Goal: Task Accomplishment & Management: Manage account settings

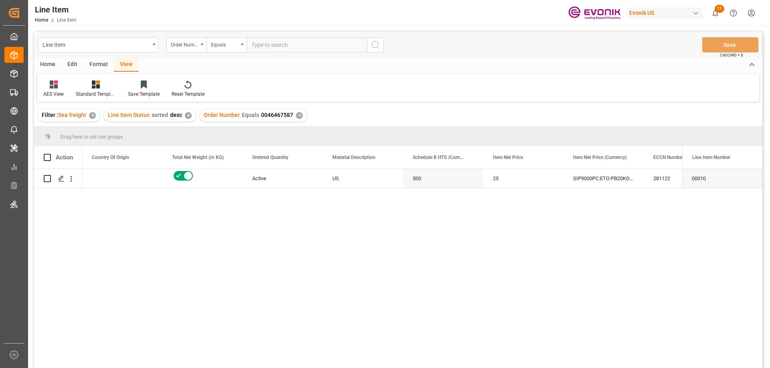
scroll to position [0, 240]
click at [291, 41] on input "text" at bounding box center [306, 44] width 120 height 15
paste input "2007144236"
type input "2007144236"
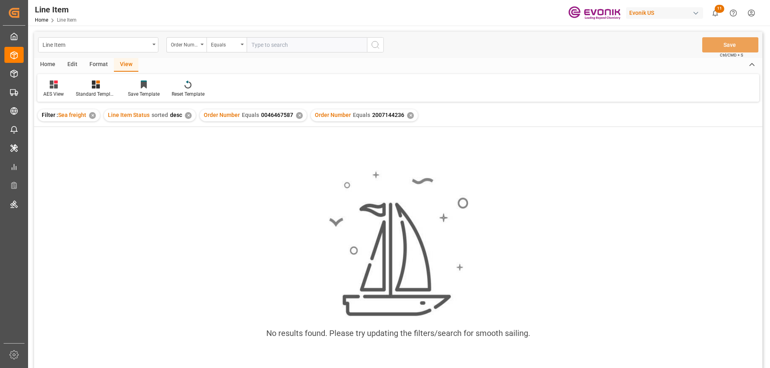
click at [296, 115] on div "✕" at bounding box center [299, 115] width 7 height 7
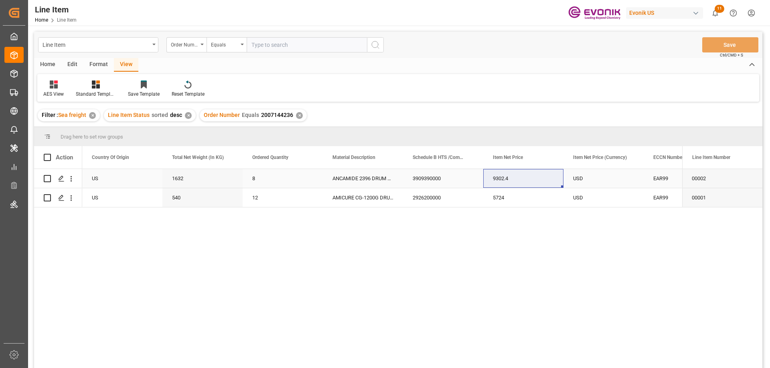
click at [156, 176] on div "US" at bounding box center [122, 178] width 80 height 19
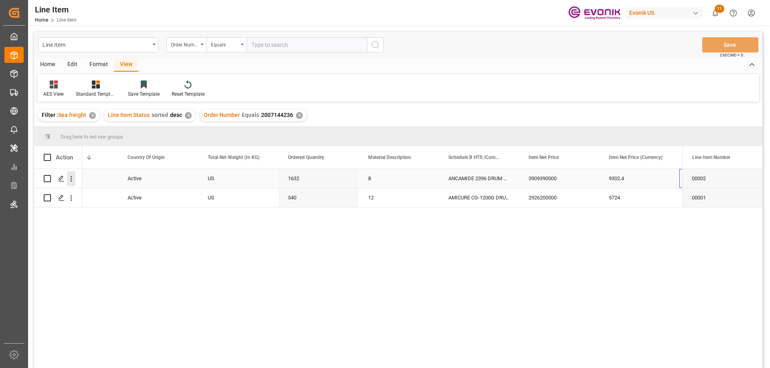
scroll to position [0, 205]
click at [75, 178] on div "Press SPACE to select this row." at bounding box center [71, 178] width 20 height 15
click at [70, 179] on icon "open menu" at bounding box center [71, 179] width 8 height 8
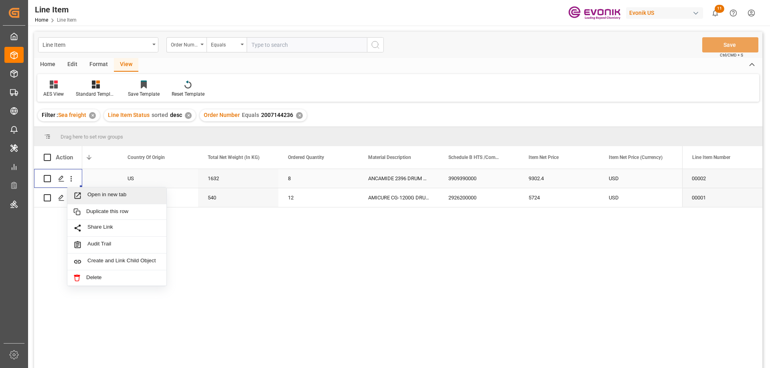
click at [99, 191] on div "Open in new tab" at bounding box center [116, 196] width 99 height 17
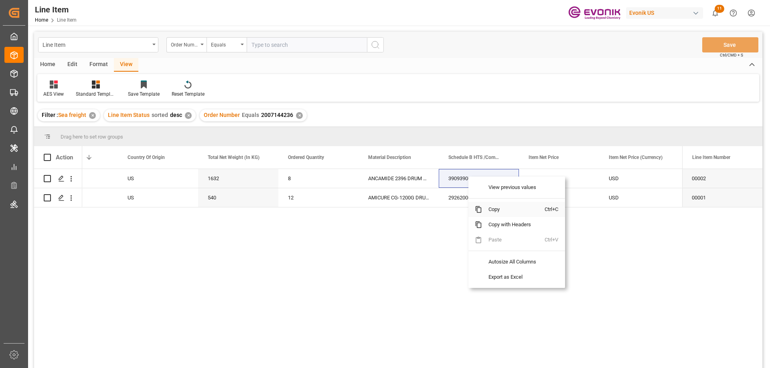
click at [487, 206] on span "Copy" at bounding box center [513, 209] width 63 height 15
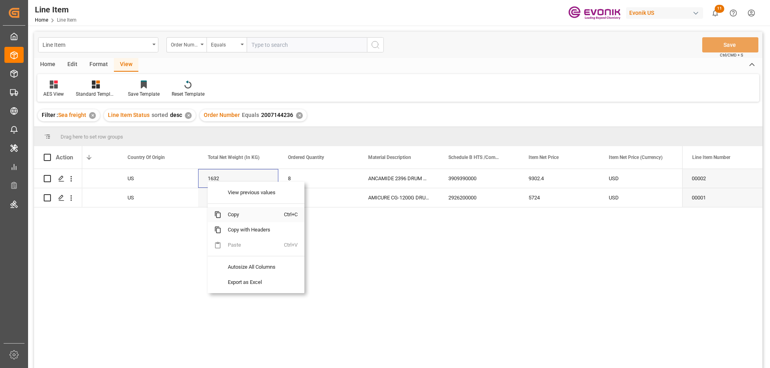
click at [242, 217] on span "Copy" at bounding box center [252, 214] width 63 height 15
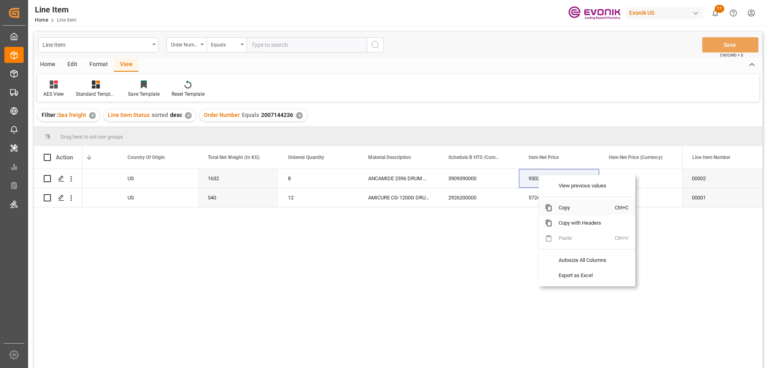
click at [558, 205] on span "Copy" at bounding box center [583, 207] width 63 height 15
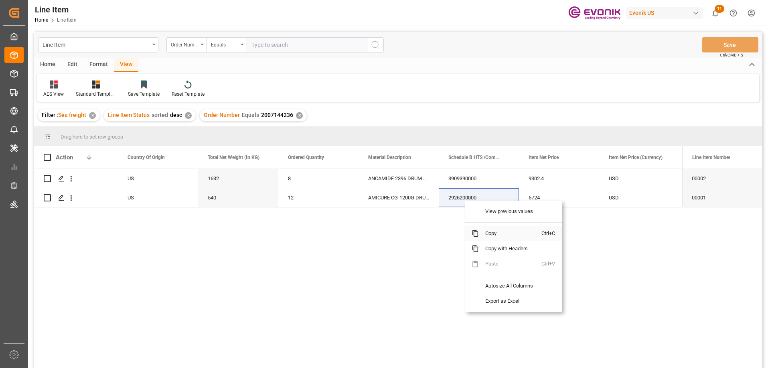
click at [491, 233] on span "Copy" at bounding box center [510, 233] width 63 height 15
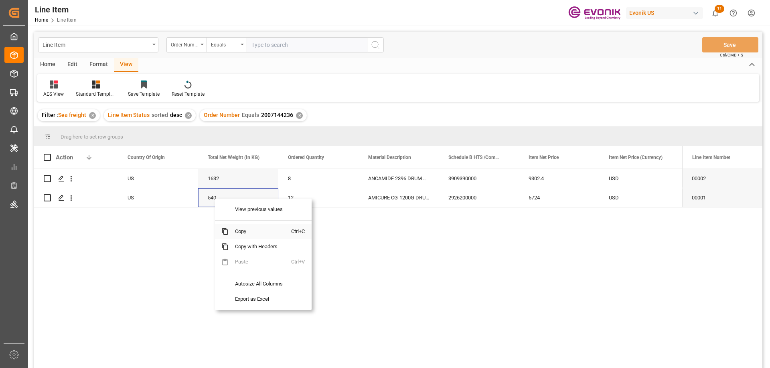
click at [244, 228] on span "Copy" at bounding box center [259, 231] width 63 height 15
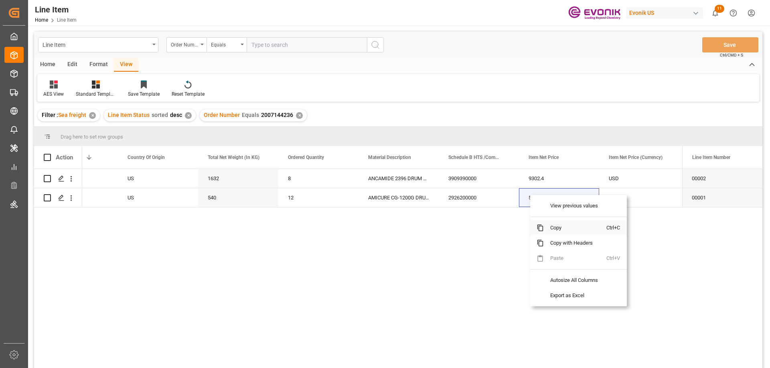
click at [557, 224] on span "Copy" at bounding box center [574, 227] width 63 height 15
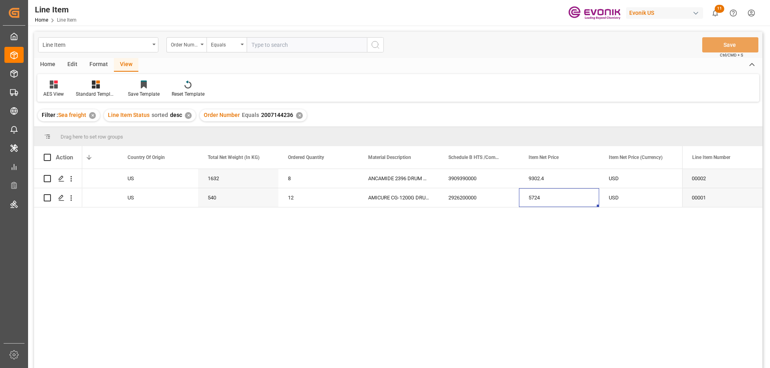
click at [303, 46] on input "text" at bounding box center [306, 44] width 120 height 15
paste input "0046469628"
type input "0046469628"
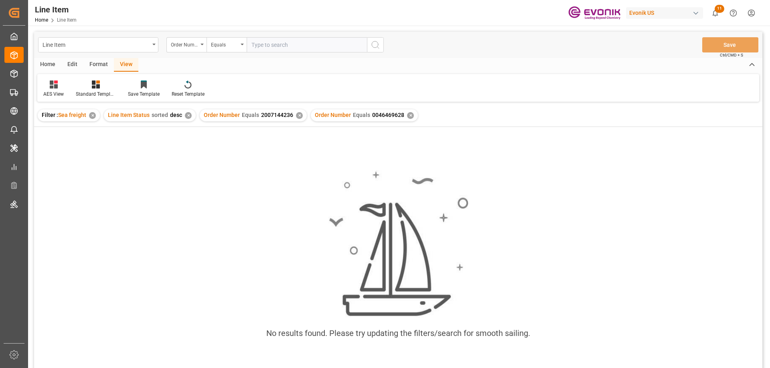
click at [299, 117] on div "✕" at bounding box center [299, 115] width 7 height 7
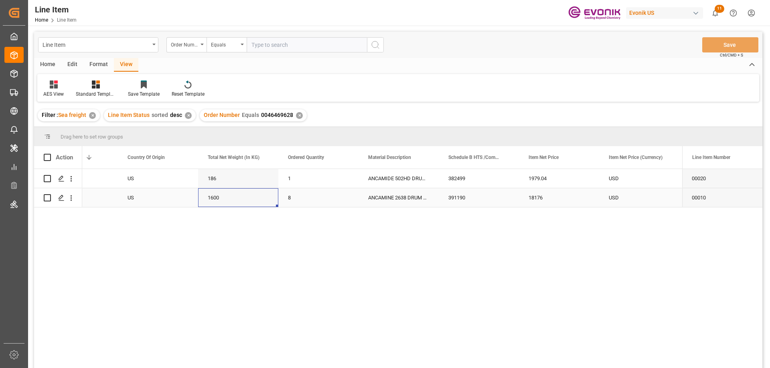
click at [200, 190] on div "1600" at bounding box center [238, 197] width 80 height 19
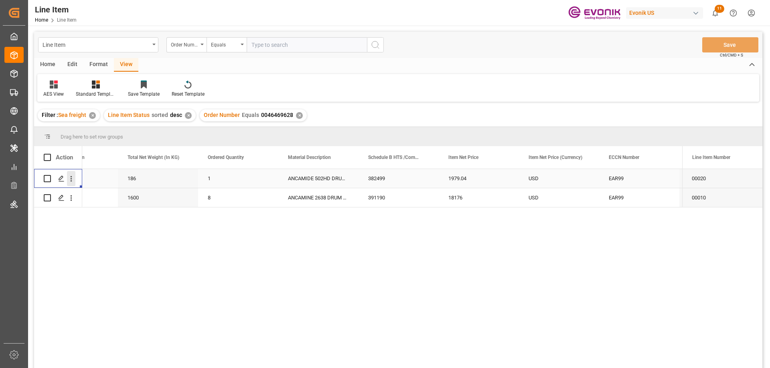
click at [72, 177] on icon "open menu" at bounding box center [71, 179] width 8 height 8
click at [94, 194] on span "Open in new tab" at bounding box center [123, 196] width 73 height 8
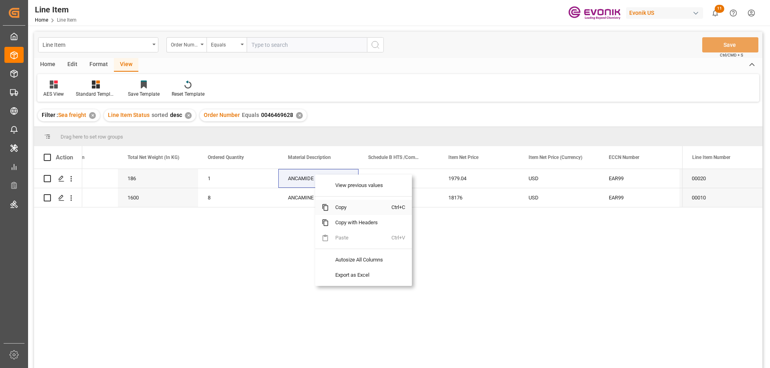
click at [343, 204] on span "Copy" at bounding box center [360, 207] width 63 height 15
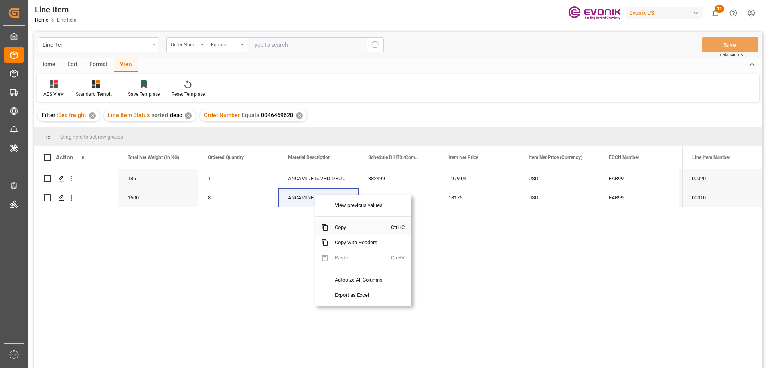
click at [333, 226] on span "Copy" at bounding box center [359, 227] width 63 height 15
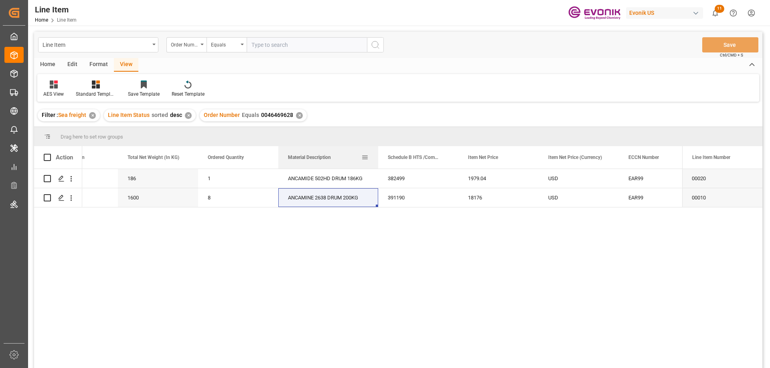
drag, startPoint x: 357, startPoint y: 156, endPoint x: 377, endPoint y: 160, distance: 20.0
click at [377, 160] on div at bounding box center [377, 157] width 3 height 22
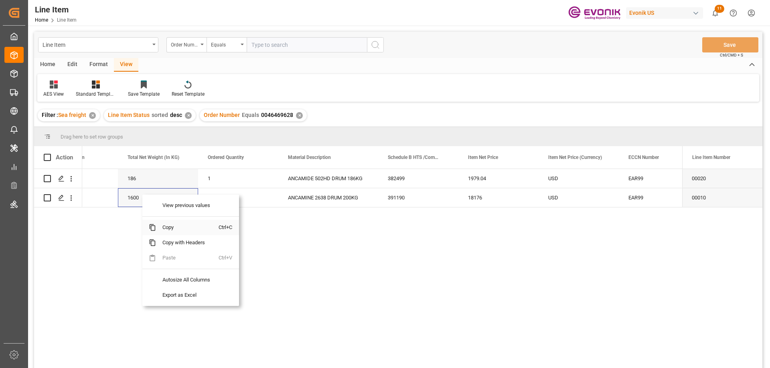
click at [180, 228] on span "Copy" at bounding box center [187, 227] width 63 height 15
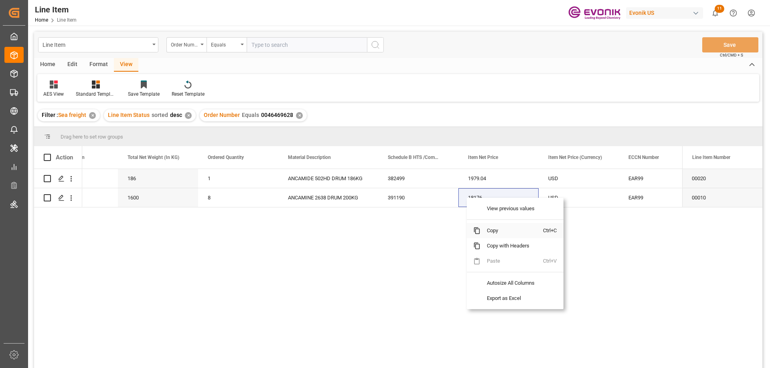
click at [485, 230] on span "Copy" at bounding box center [511, 230] width 63 height 15
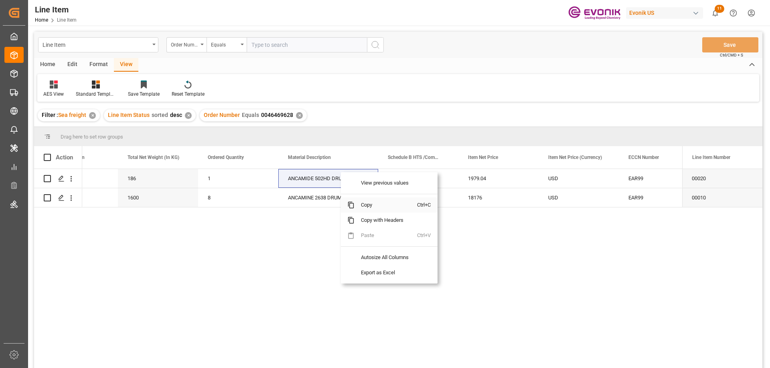
click at [368, 200] on span "Copy" at bounding box center [385, 205] width 63 height 15
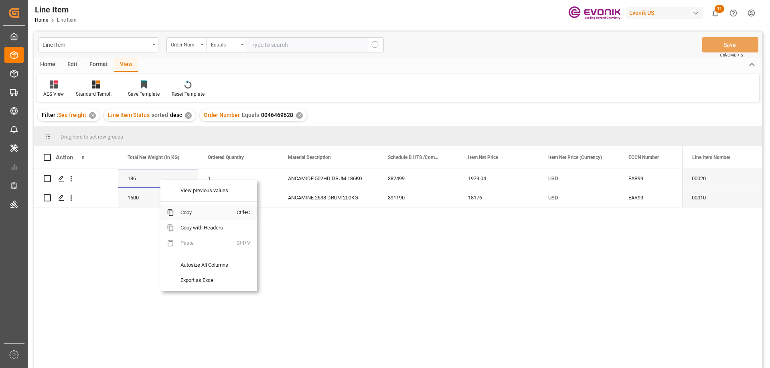
click at [180, 212] on span "Copy" at bounding box center [205, 212] width 63 height 15
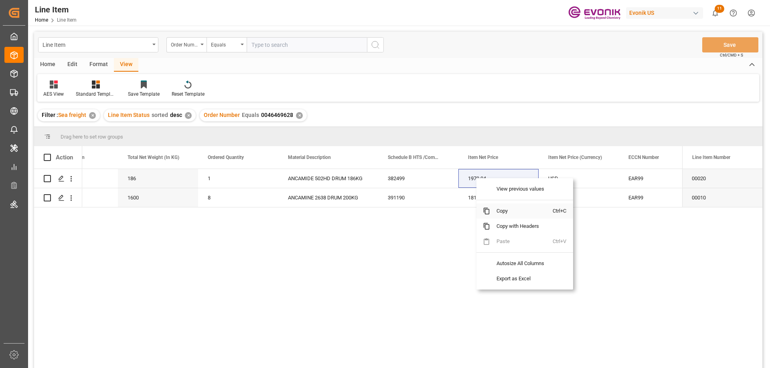
click at [505, 212] on span "Copy" at bounding box center [521, 211] width 63 height 15
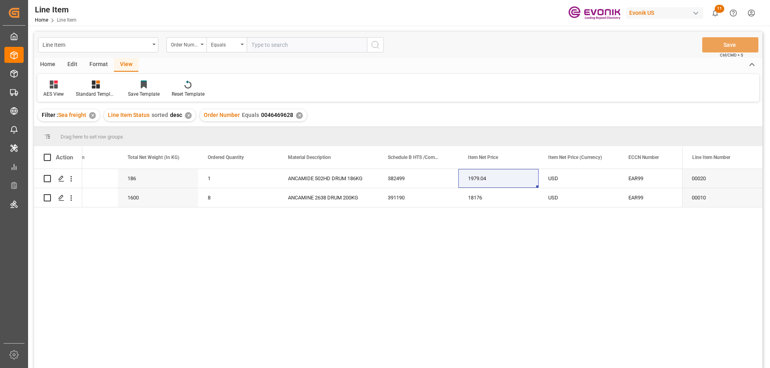
click at [297, 50] on input "text" at bounding box center [306, 44] width 120 height 15
paste input "2007104230"
type input "2007104230"
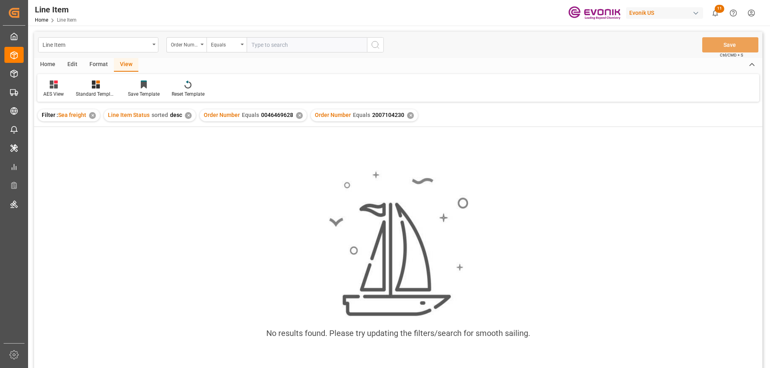
click at [297, 114] on div "✕" at bounding box center [299, 115] width 7 height 7
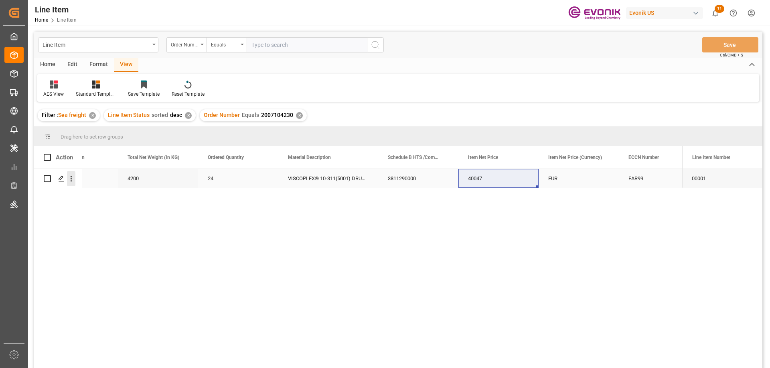
click at [71, 180] on icon "open menu" at bounding box center [71, 179] width 8 height 8
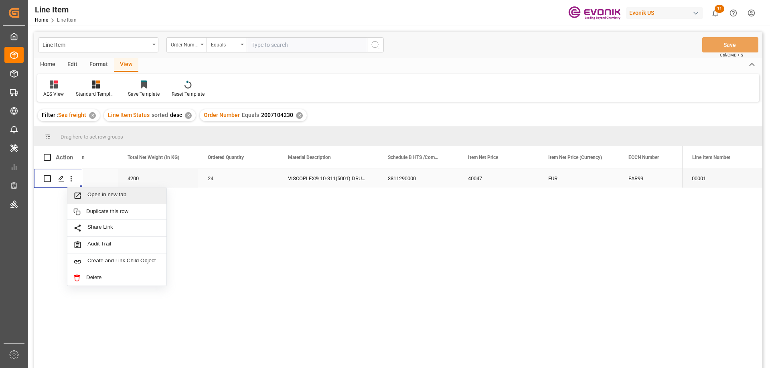
click at [105, 195] on span "Open in new tab" at bounding box center [123, 196] width 73 height 8
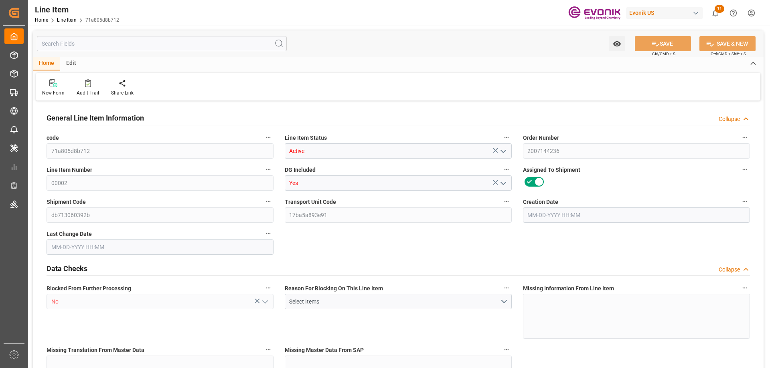
type input "2"
type input "1766.4"
type input "1632"
type input "2.3003"
type input "8"
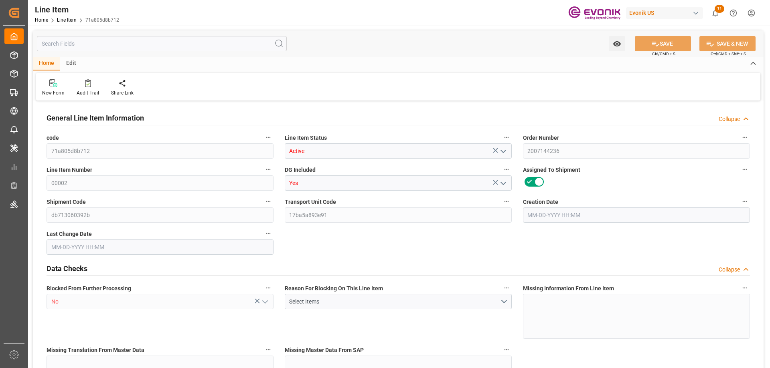
type input "9302.4"
type input "8"
type input "1766.4"
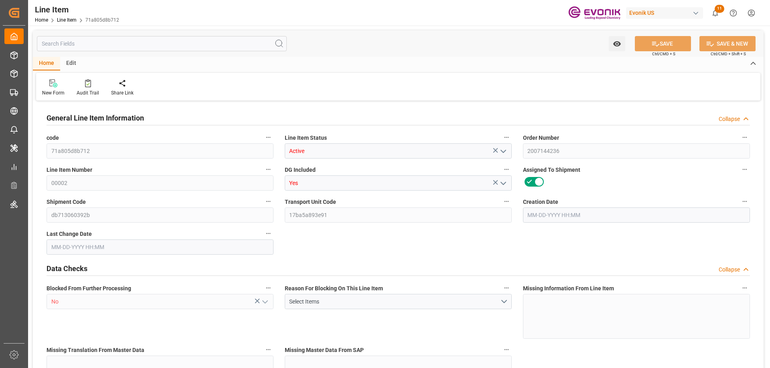
type input "1806.4"
type input "1632"
type input "2.3003"
type input "2300.296"
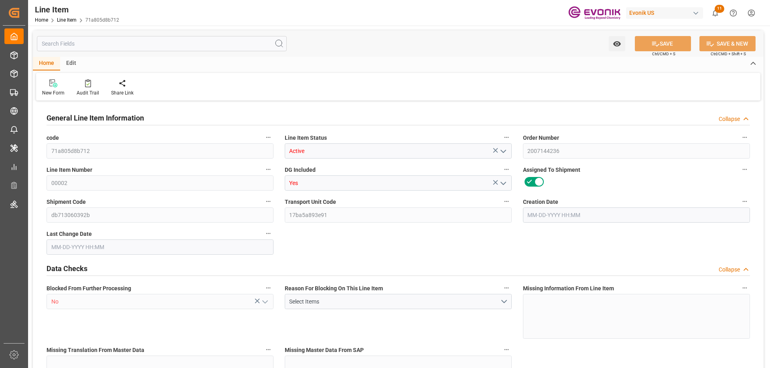
type input "0"
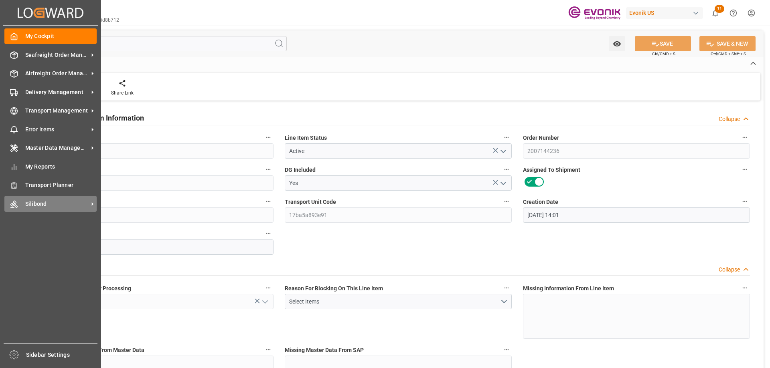
type input "08-20-2025 14:01"
type input "08-21-2025 20:58"
type input "10-29-2025"
type input "[DATE]"
type input "08-27-2025"
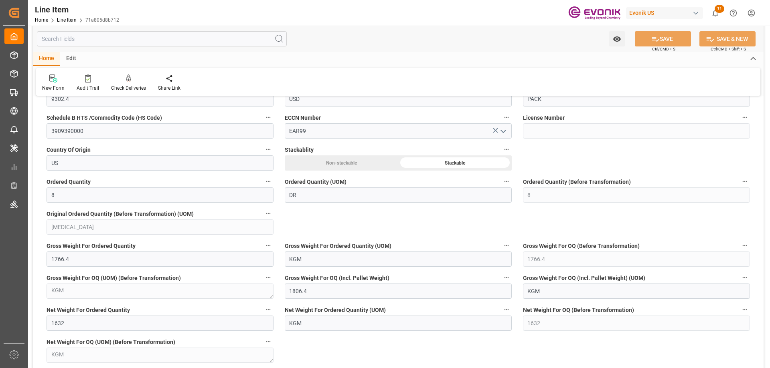
scroll to position [361, 0]
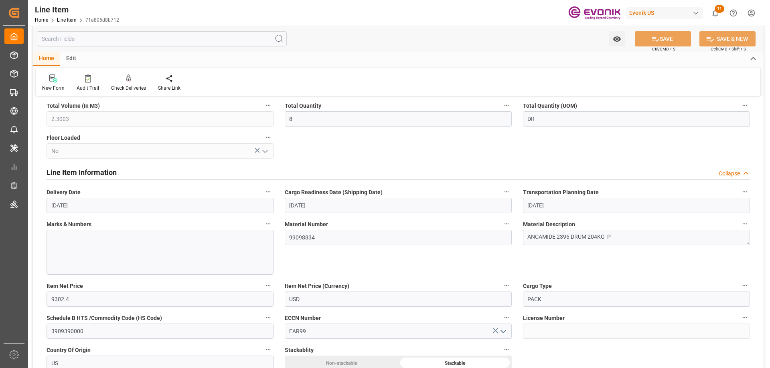
click at [115, 38] on input "text" at bounding box center [162, 38] width 250 height 15
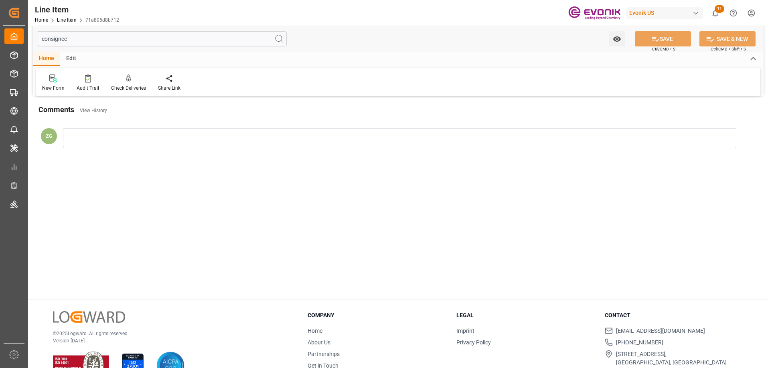
scroll to position [0, 0]
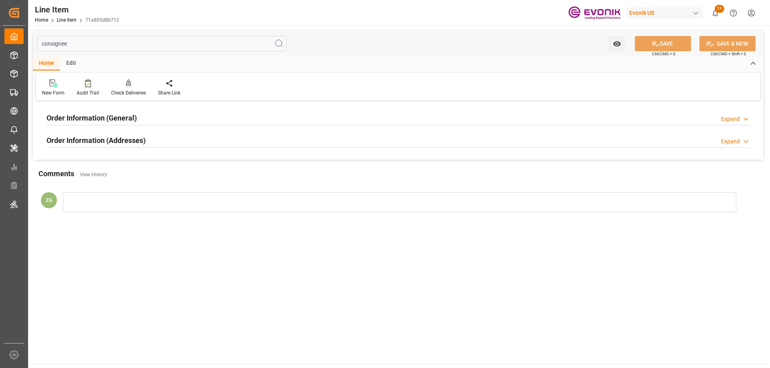
type input "consignee"
click at [93, 143] on h2 "Order Information (Addresses)" at bounding box center [95, 140] width 99 height 11
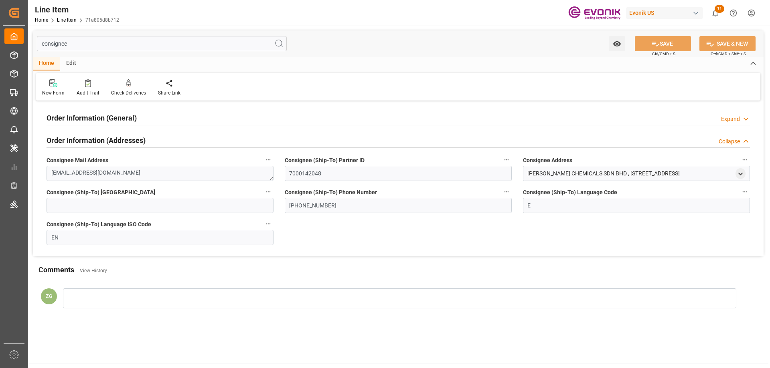
click at [92, 115] on h2 "Order Information (General)" at bounding box center [91, 118] width 90 height 11
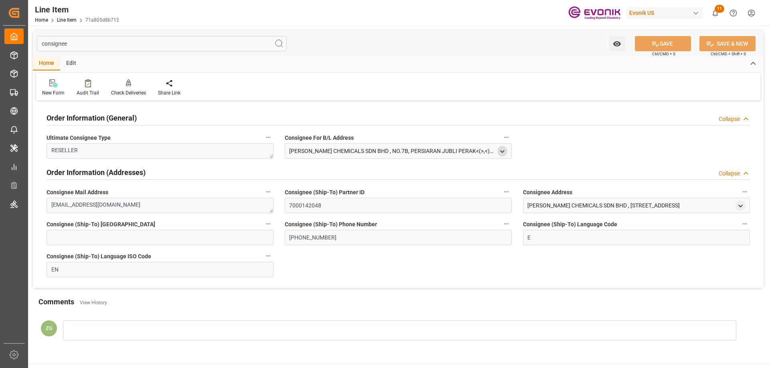
click at [501, 152] on icon "open menu" at bounding box center [502, 151] width 7 height 7
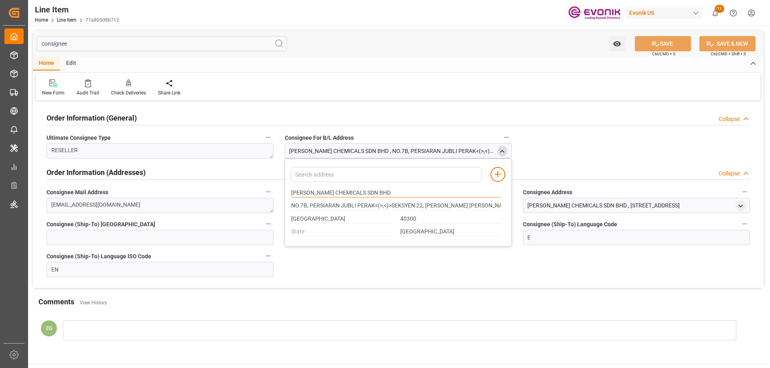
click at [293, 192] on input "FINN CHEMICALS SDN BHD" at bounding box center [396, 193] width 210 height 9
drag, startPoint x: 292, startPoint y: 192, endPoint x: 335, endPoint y: 192, distance: 43.3
click at [335, 192] on input "FINN CHEMICALS SDN BHD" at bounding box center [396, 193] width 210 height 9
type input "NO.7B, PERSIARAN JUBLI PERAK<(>,<)>SEKSYEN 22, SHAH ALAM<(>,<)>"
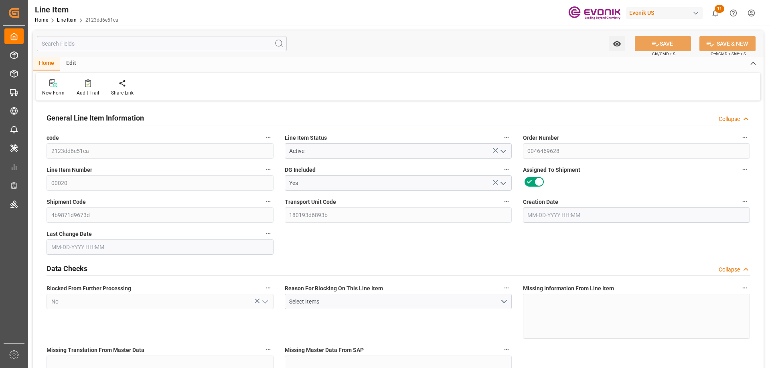
type input "1"
type input "202.8"
type input "186"
type input "0.2875"
type input "1"
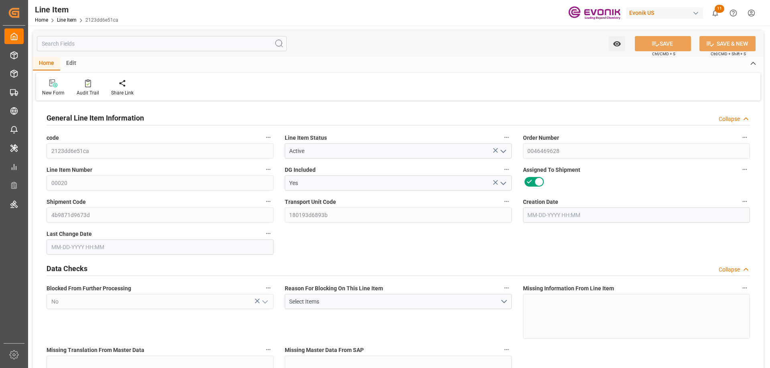
type input "1979.04"
type input "1"
type input "202.8"
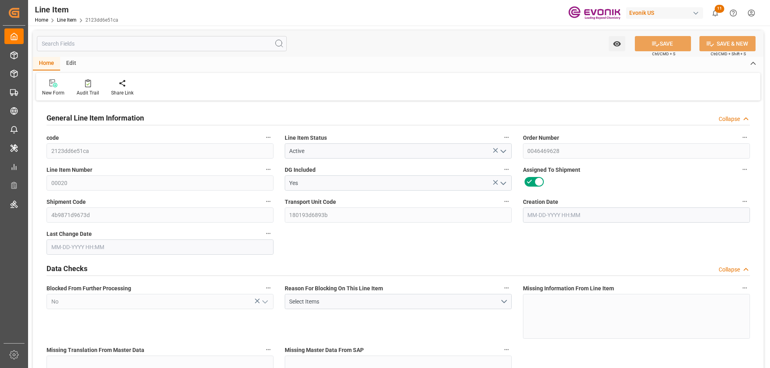
type input "222.8"
type input "186"
type input "0.2875"
type input "287.537"
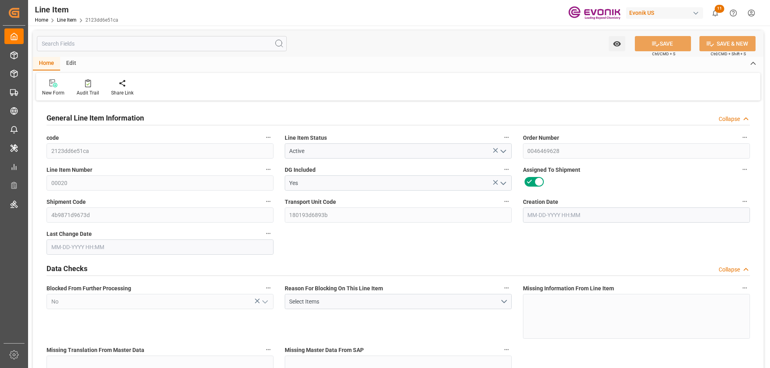
type input "0"
type input "[DATE] 14:26"
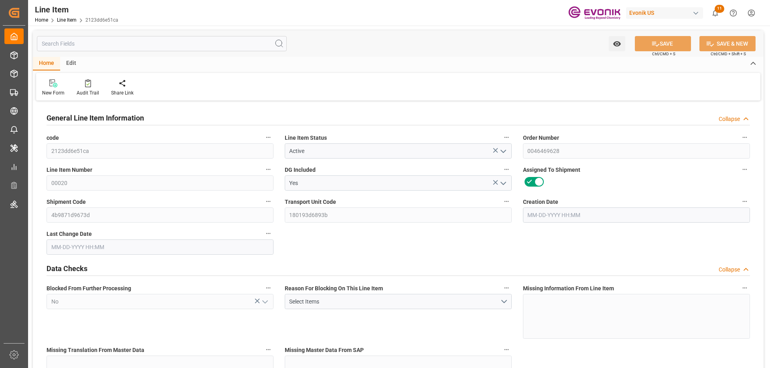
type input "[DATE] 20:29"
type input "[DATE]"
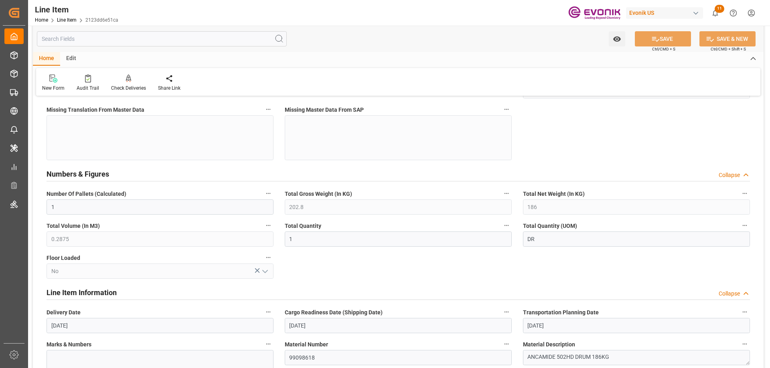
click at [147, 41] on input "text" at bounding box center [162, 38] width 250 height 15
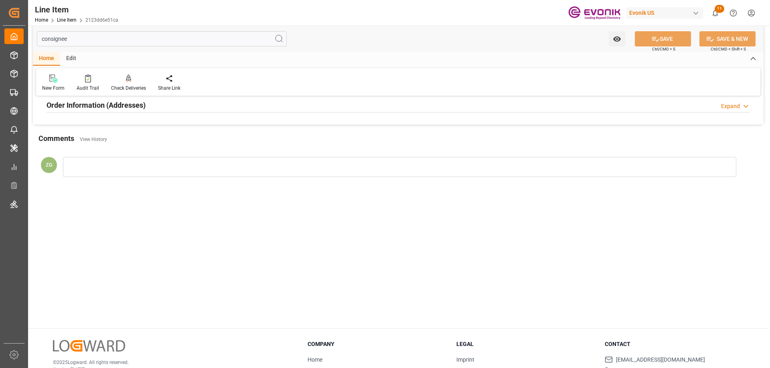
scroll to position [0, 0]
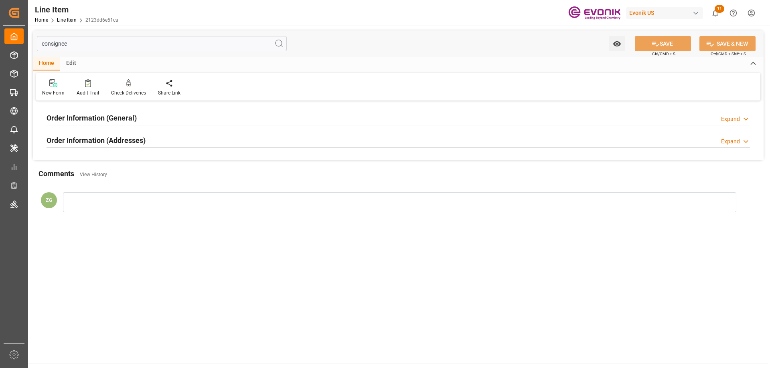
type input "consignee"
click at [86, 135] on h2 "Order Information (Addresses)" at bounding box center [95, 140] width 99 height 11
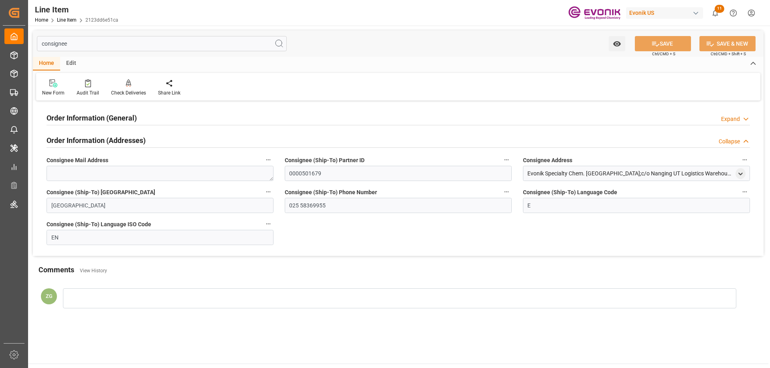
click at [86, 123] on h2 "Order Information (General)" at bounding box center [91, 118] width 90 height 11
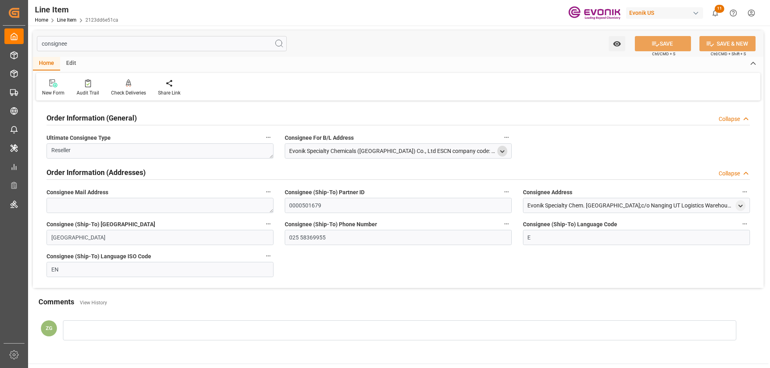
click at [501, 151] on polyline "open menu" at bounding box center [502, 152] width 4 height 2
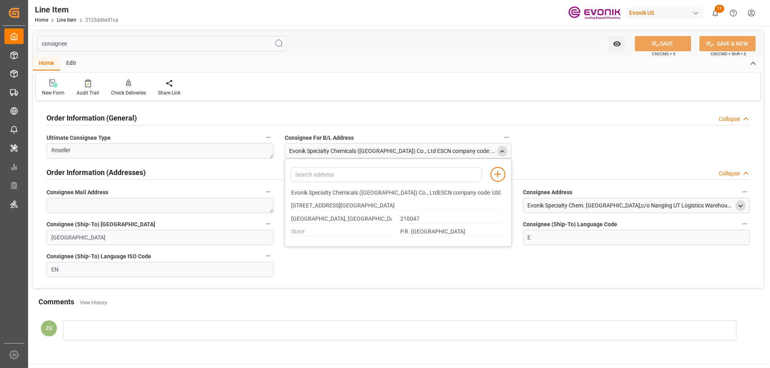
click at [741, 208] on icon "open menu" at bounding box center [740, 206] width 7 height 7
type input "Evonik Specialty Chemicals (Nanjing) Co., LtdESCN company code: USCI91320100790…"
type input "168# XIAOYINGHE SOUTH ROADNANJING CHEMICAL INDUSTRIAL PARK"
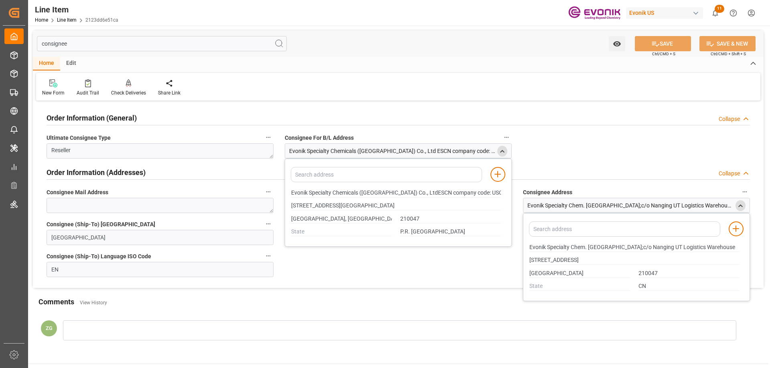
type input "Evonik Specialty Chemicals (Nanjing) Co., LtdESCN company code: USCI91320100790…"
type input "168# XIAOYINGHE SOUTH ROADNANJING CHEMICAL INDUSTRIAL PARK"
type input "Evonik Specialty Chemicals (Nanjing) Co., LtdESCN company code: USCI91320100790…"
type input "168# XIAOYINGHE SOUTH ROADNANJING CHEMICAL INDUSTRIAL PARK"
type input "Evonik Specialty Chemicals (Nanjing) Co., LtdESCN company code: USCI91320100790…"
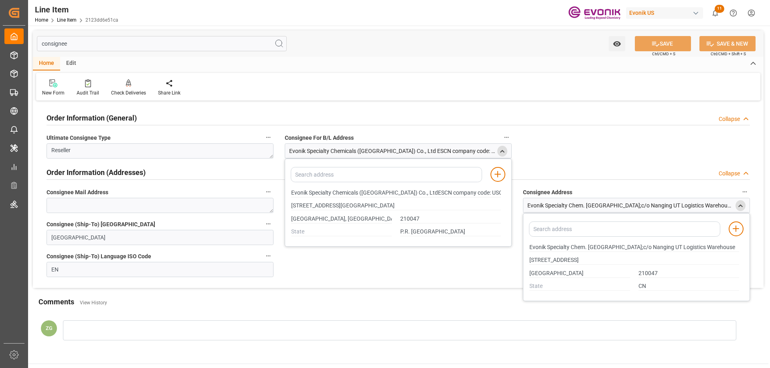
type input "168# XIAOYINGHE SOUTH ROADNANJING CHEMICAL INDUSTRIAL PARK"
type input "Evonik Specialty Chemicals (Nanjing) Co., LtdESCN company code: USCI91320100790…"
type input "168# XIAOYINGHE SOUTH ROADNANJING CHEMICAL INDUSTRIAL PARK"
type input "Evonik Specialty Chemicals (Nanjing) Co., LtdESCN company code: USCI91320100790…"
type input "168# XIAOYINGHE SOUTH ROADNANJING CHEMICAL INDUSTRIAL PARK"
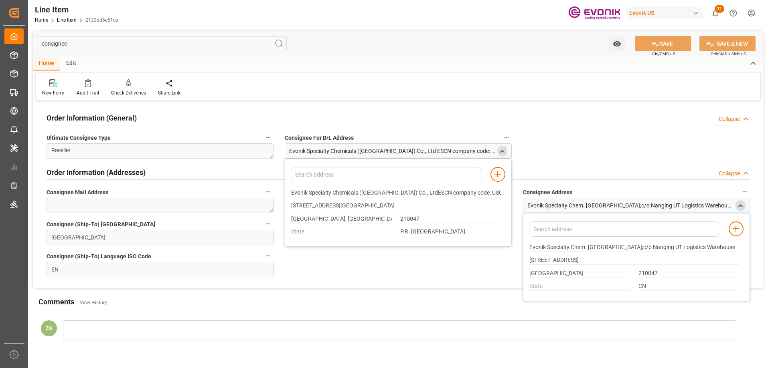
type input "Evonik Specialty Chemicals (Nanjing) Co., LtdESCN company code: USCI91320100790…"
type input "168# XIAOYINGHE SOUTH ROADNANJING CHEMICAL INDUSTRIAL PARK"
type input "Evonik Specialty Chemicals (Nanjing) Co., LtdESCN company code: USCI91320100790…"
type input "168# XIAOYINGHE SOUTH ROADNANJING CHEMICAL INDUSTRIAL PARK"
type input "Evonik Specialty Chemicals (Nanjing) Co., LtdESCN company code: USCI91320100790…"
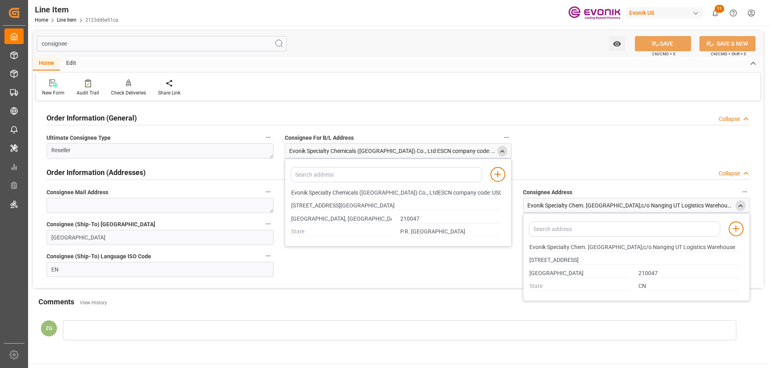
type input "168# XIAOYINGHE SOUTH ROADNANJING CHEMICAL INDUSTRIAL PARK"
type input "Evonik Specialty Chemicals (Nanjing) Co., LtdESCN company code: USCI91320100790…"
type input "168# XIAOYINGHE SOUTH ROADNANJING CHEMICAL INDUSTRIAL PARK"
type input "Evonik Specialty Chemicals (Nanjing) Co., LtdESCN company code: USCI91320100790…"
type input "168# XIAOYINGHE SOUTH ROADNANJING CHEMICAL INDUSTRIAL PARK"
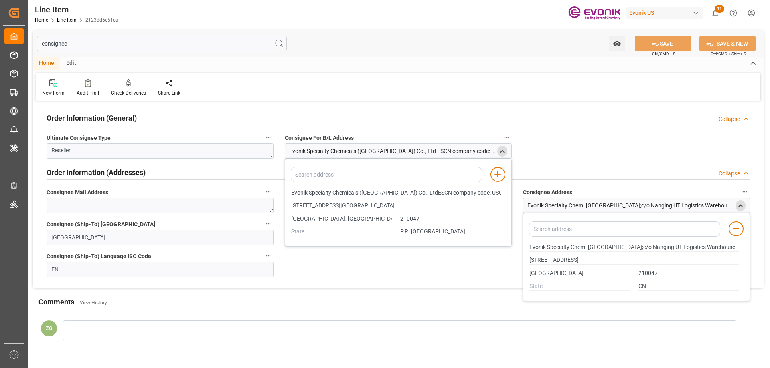
type input "Evonik Specialty Chemicals (Nanjing) Co., LtdESCN company code: USCI91320100790…"
type input "168# XIAOYINGHE SOUTH ROADNANJING CHEMICAL INDUSTRIAL PARK"
type input "Evonik Specialty Chemicals (Nanjing) Co., LtdESCN company code: USCI91320100790…"
type input "168# XIAOYINGHE SOUTH ROADNANJING CHEMICAL INDUSTRIAL PARK"
drag, startPoint x: 291, startPoint y: 192, endPoint x: 342, endPoint y: 196, distance: 51.4
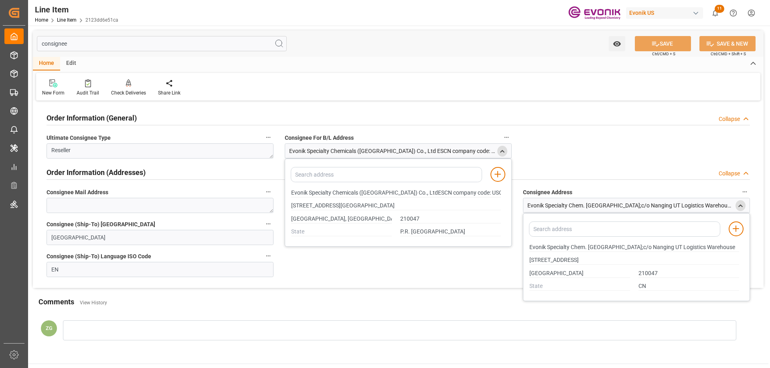
click at [342, 196] on div "Evonik Specialty Chemicals (Nanjing) Co., LtdESCN company code: USCI91320100790…" at bounding box center [396, 192] width 218 height 13
drag, startPoint x: 291, startPoint y: 193, endPoint x: 359, endPoint y: 193, distance: 67.3
click at [359, 193] on input "Evonik Specialty Chemicals (Nanjing) Co., LtdESCN company code: USCI91320100790…" at bounding box center [396, 193] width 210 height 9
type input "Evonik Specialty Chemicals (Nanjing) Co., LtdESCN company code: USCI91320100790…"
type input "168# XIAOYINGHE SOUTH ROADNANJING CHEMICAL INDUSTRIAL PARK"
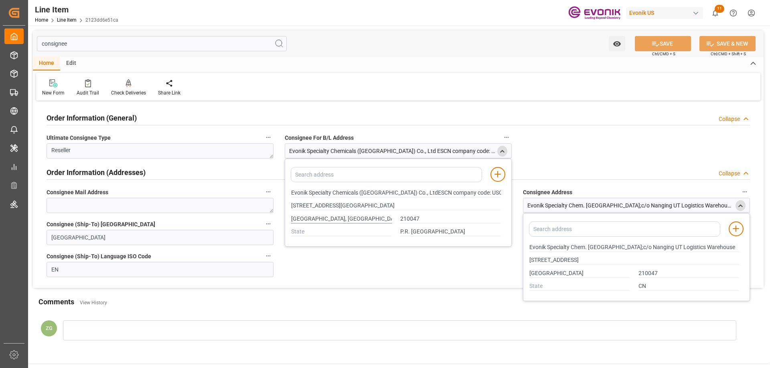
type input "Evonik Specialty Chemicals (Nanjing) Co., LtdESCN company code: USCI91320100790…"
type input "168# XIAOYINGHE SOUTH ROADNANJING CHEMICAL INDUSTRIAL PARK"
click at [308, 219] on input "NANJING, JIANGSU PROVINCE<(>,<)>" at bounding box center [341, 219] width 101 height 9
type input "Evonik Specialty Chemicals (Nanjing) Co., LtdESCN company code: USCI91320100790…"
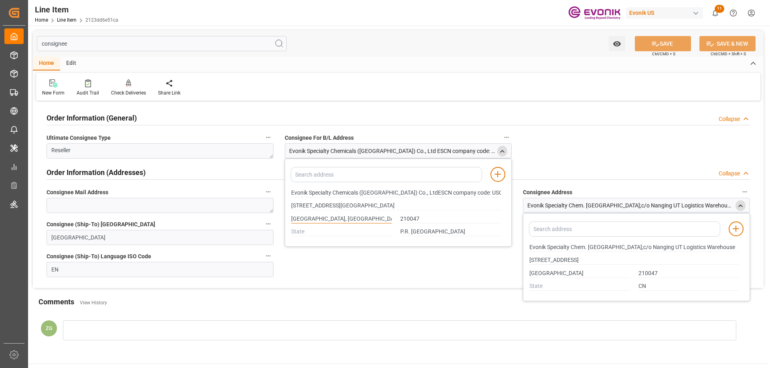
type input "168# XIAOYINGHE SOUTH ROADNANJING CHEMICAL INDUSTRIAL PARK"
type input "Evonik Specialty Chemicals (Nanjing) Co., LtdESCN company code: USCI91320100790…"
type input "168# XIAOYINGHE SOUTH ROADNANJING CHEMICAL INDUSTRIAL PARK"
type input "Evonik Specialty Chemicals (Nanjing) Co., LtdESCN company code: USCI91320100790…"
type input "168# XIAOYINGHE SOUTH ROADNANJING CHEMICAL INDUSTRIAL PARK"
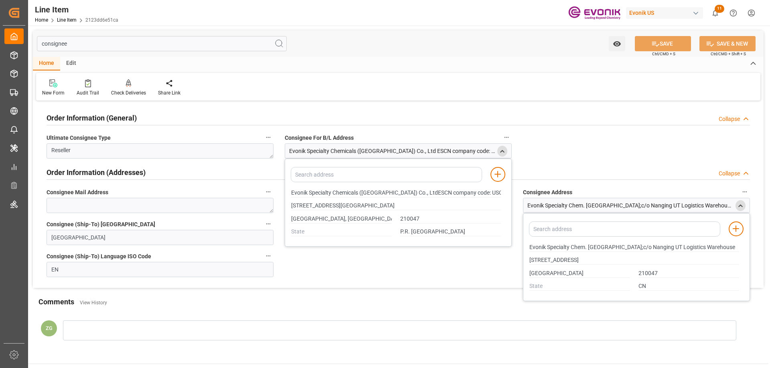
type input "Evonik Specialty Chemicals (Nanjing) Co., LtdESCN company code: USCI91320100790…"
type input "168# XIAOYINGHE SOUTH ROADNANJING CHEMICAL INDUSTRIAL PARK"
type input "Evonik Specialty Chemicals (Nanjing) Co., LtdESCN company code: USCI91320100790…"
type input "168# XIAOYINGHE SOUTH ROADNANJING CHEMICAL INDUSTRIAL PARK"
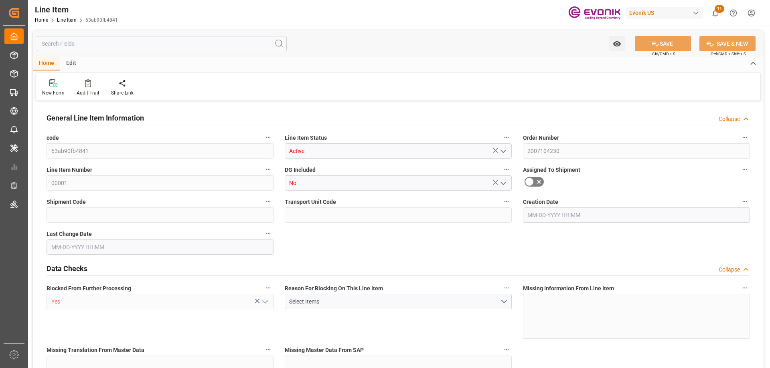
type input "63ab90fb4841"
type input "Active"
type input "2007104230"
type input "00001"
type input "No"
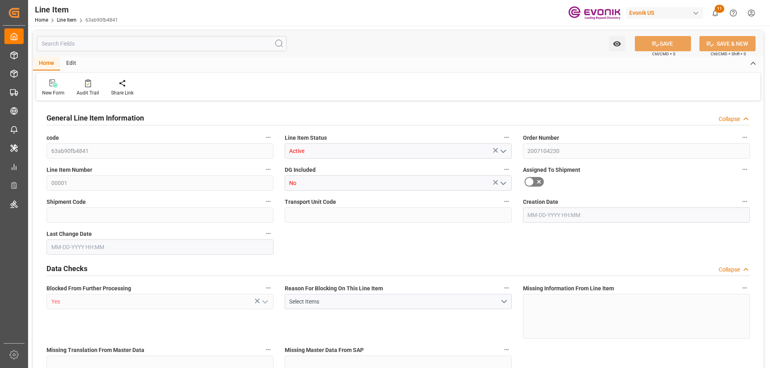
type input "Yes"
type input "DR"
type input "No"
type input "99019202"
type textarea "VISCOPLEX® 10-311(5001) DRUM 175KG"
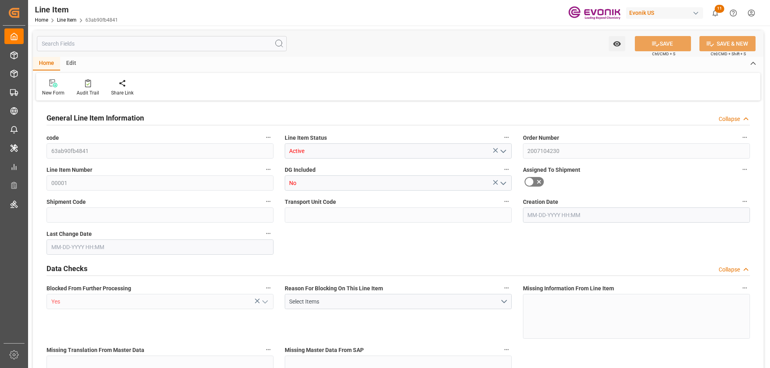
type input "EUR"
type input "PACK"
type input "3811290000"
type input "EAR99"
type input "CA"
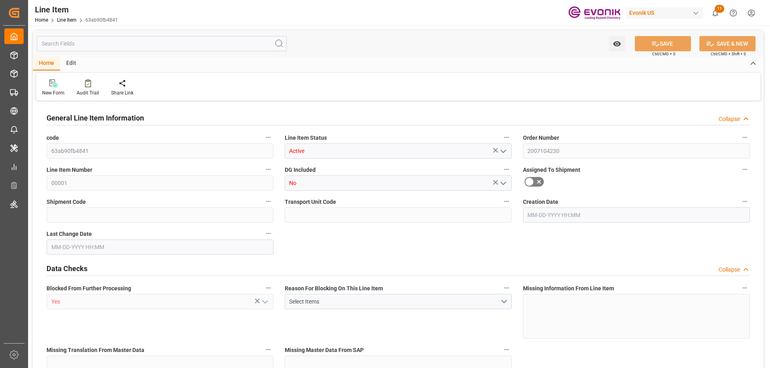
type input "DR"
type input "KGM"
type textarea "KGM"
type input "KGM"
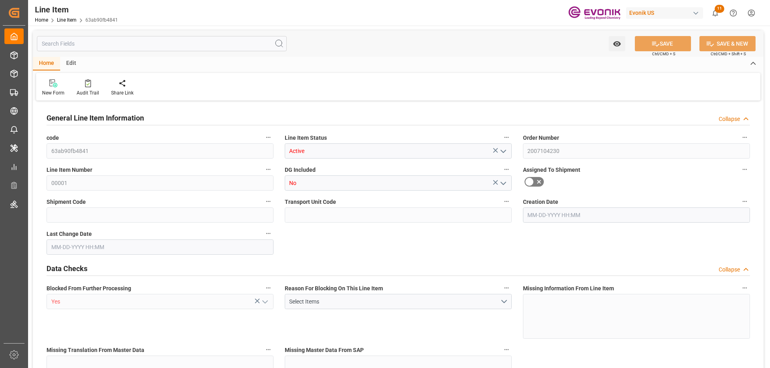
type input "KGM"
type textarea "KGM"
type input "M3"
type textarea "DMQ"
type input "M3"
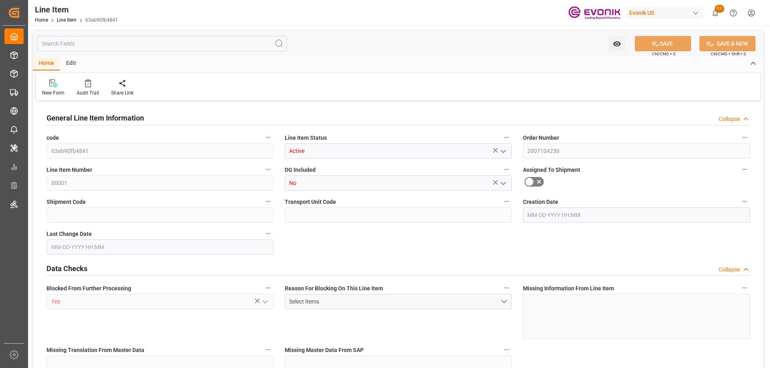
type input "6"
type input "4584"
type input "4200"
type input "7.9261"
type input "24"
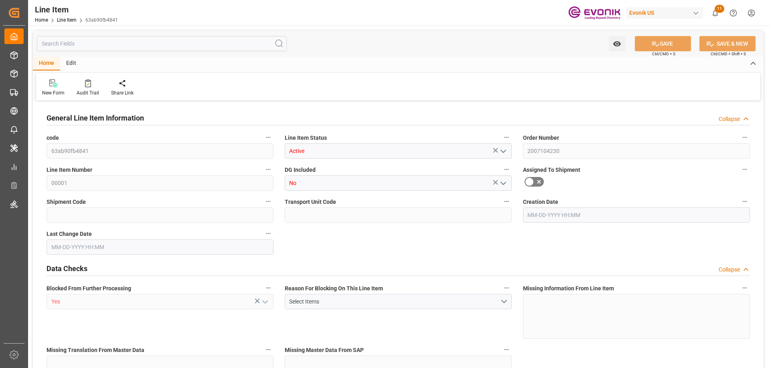
type input "40047"
type input "24"
type input "4200"
type input "4584"
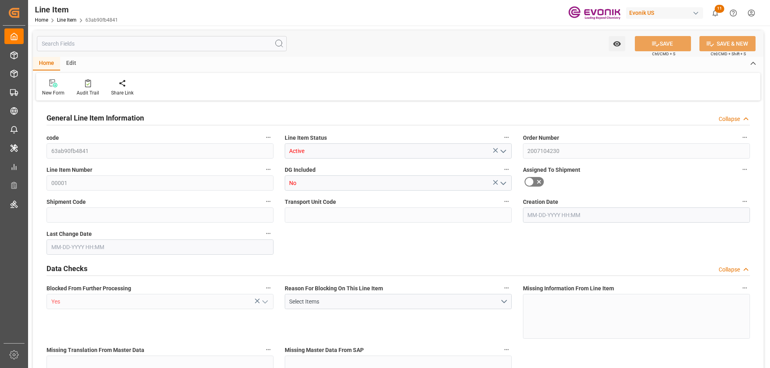
type input "4842"
type input "4200"
type input "7.9261"
type input "7926.12"
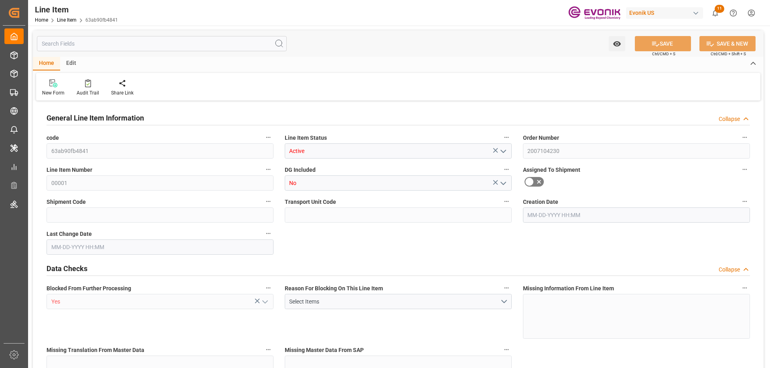
type input "0"
type input "08-25-2025 20:13"
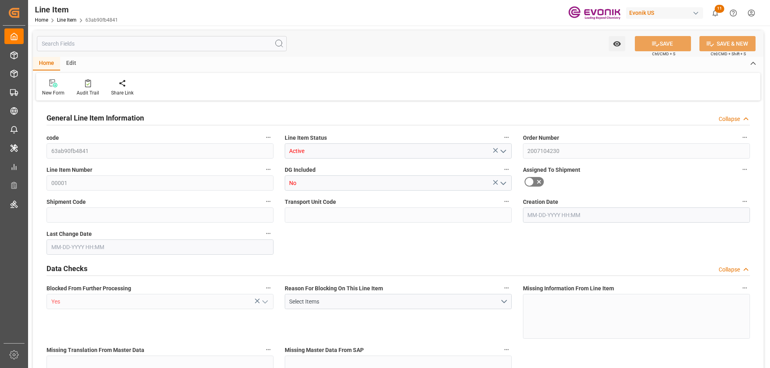
type input "08-26-2025 14:47"
type input "10-20-2025"
type input "09-25-2025"
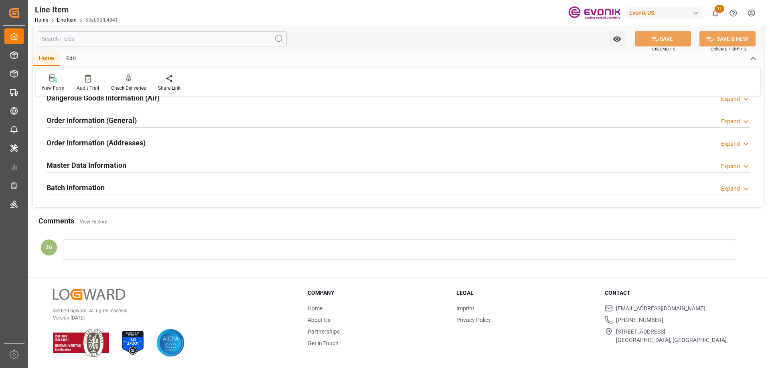
scroll to position [917, 0]
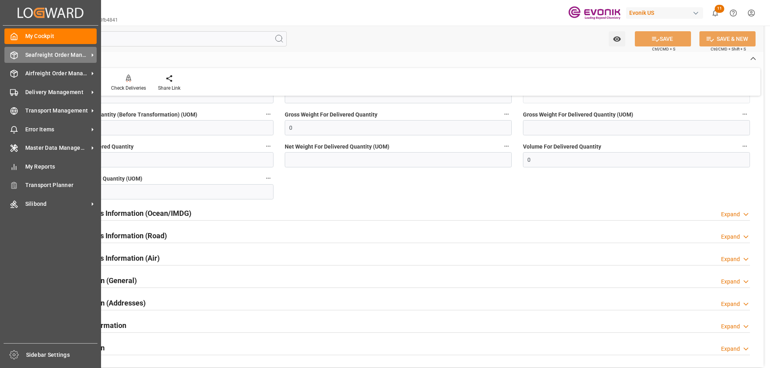
click at [52, 55] on span "Seafreight Order Management" at bounding box center [56, 55] width 63 height 8
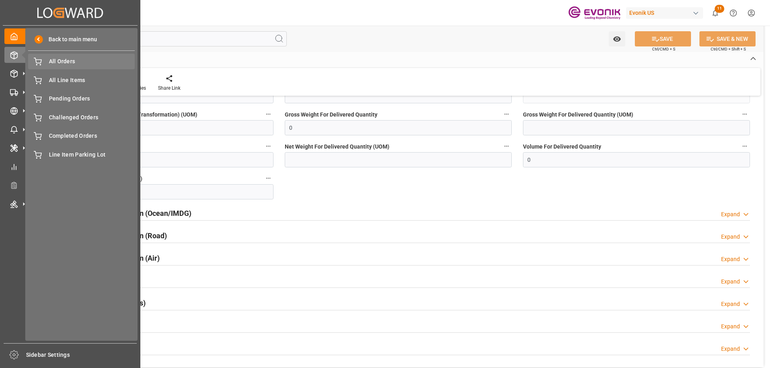
click at [80, 61] on span "All Orders" at bounding box center [92, 61] width 86 height 8
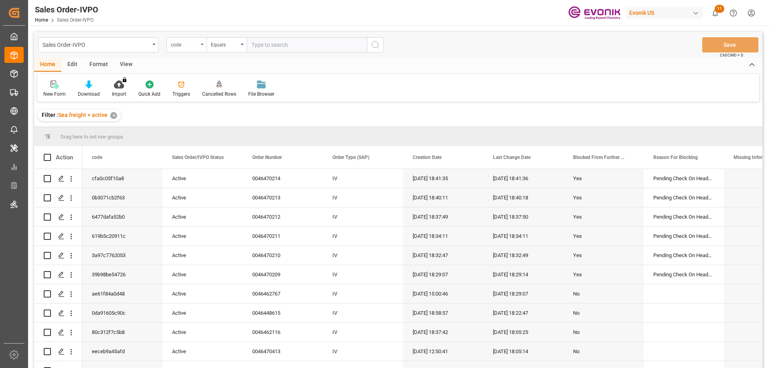
click at [206, 42] on div "code" at bounding box center [186, 44] width 40 height 15
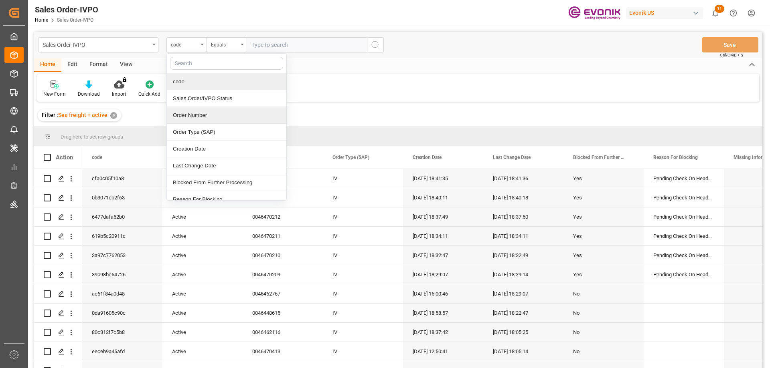
click at [186, 109] on div "Order Number" at bounding box center [226, 115] width 119 height 17
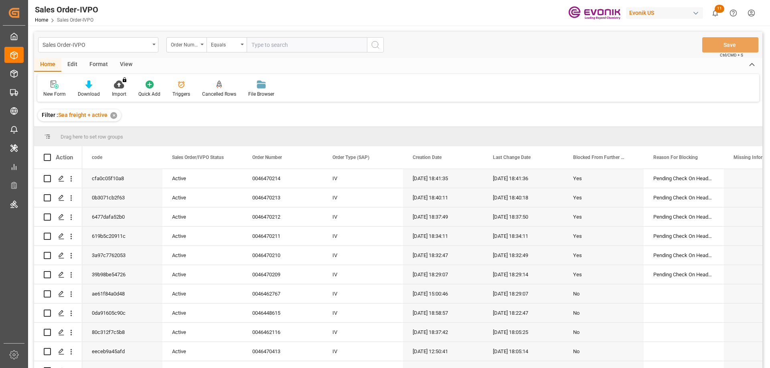
click at [282, 46] on input "text" at bounding box center [306, 44] width 120 height 15
paste input "2007104230"
type input "2007104230"
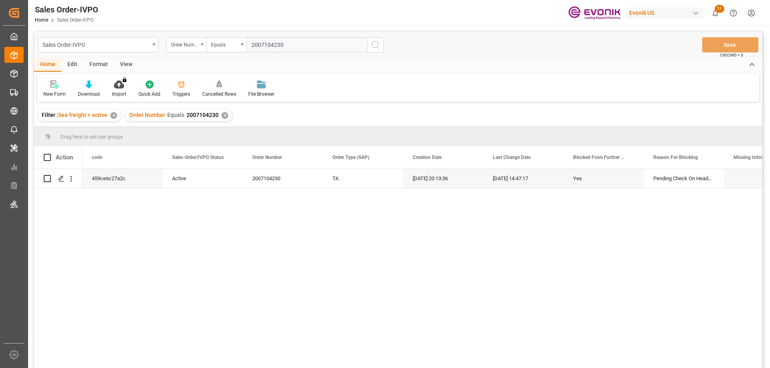
type input "2007104230"
click at [373, 41] on icon "search button" at bounding box center [375, 45] width 10 height 10
click at [222, 115] on div "✕" at bounding box center [224, 115] width 7 height 7
click at [72, 180] on icon "open menu" at bounding box center [71, 179] width 8 height 8
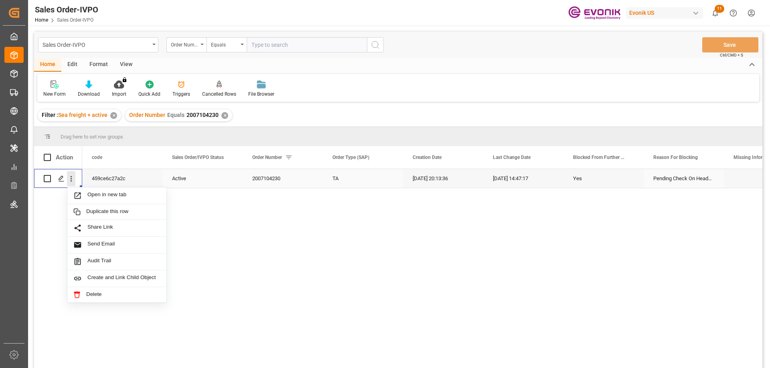
click at [71, 180] on icon "close menu" at bounding box center [71, 179] width 8 height 8
click at [93, 203] on div "459ce6c27a2c Active 2007104230 TA 08-25-2025 20:13:36 08-26-2025 14:47:17 Yes P…" at bounding box center [422, 271] width 680 height 204
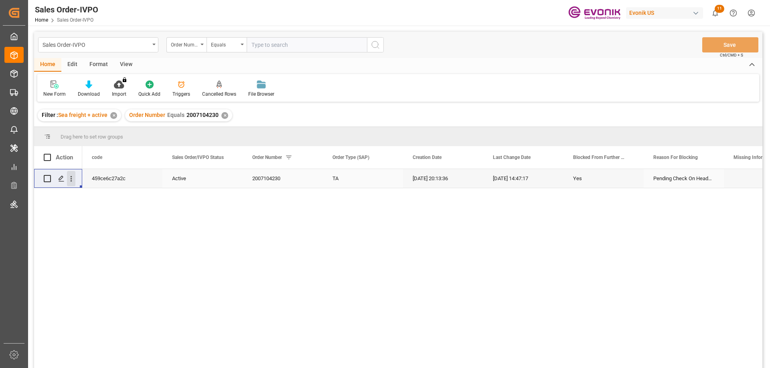
click at [69, 178] on icon "open menu" at bounding box center [71, 179] width 8 height 8
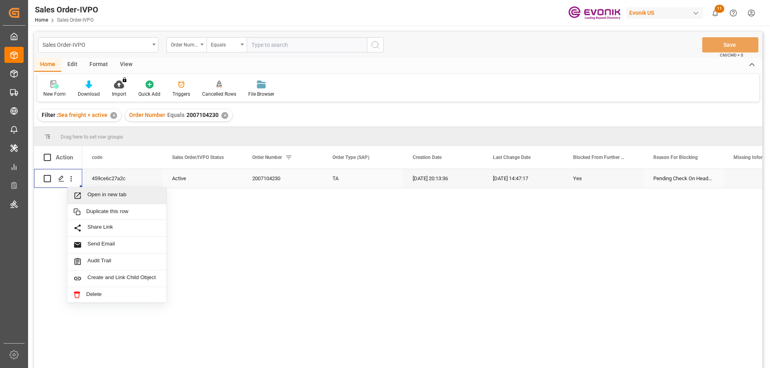
click at [96, 193] on span "Open in new tab" at bounding box center [123, 196] width 73 height 8
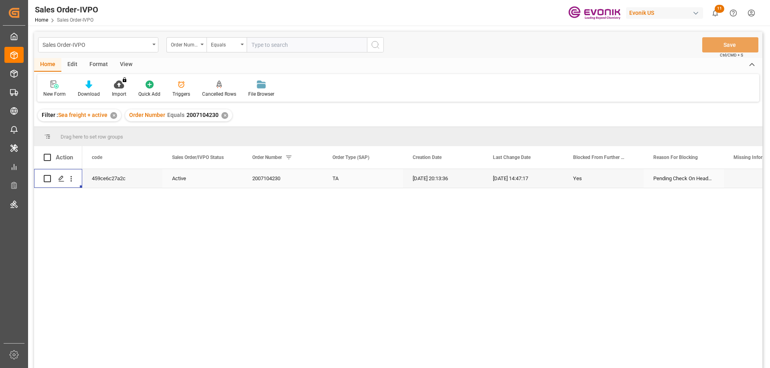
click at [293, 44] on input "text" at bounding box center [306, 44] width 120 height 15
paste input "0046466005"
type input "0046466005"
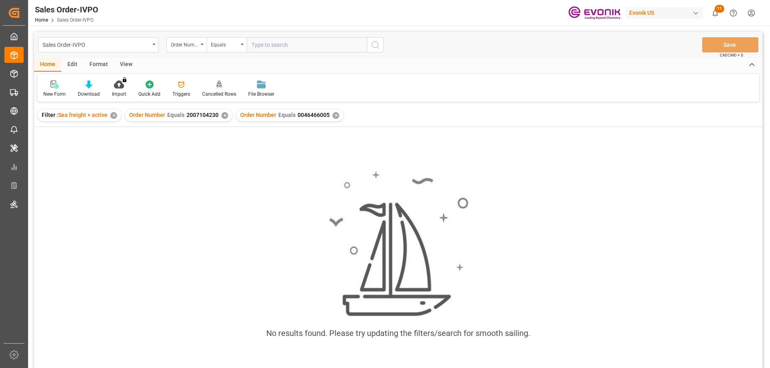
click at [226, 110] on div "Order Number Equals 2007104230 ✕" at bounding box center [178, 115] width 107 height 12
click at [223, 115] on div "✕" at bounding box center [224, 115] width 7 height 7
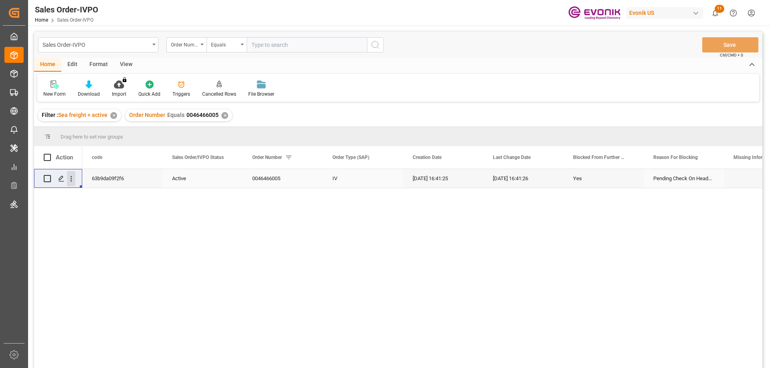
click at [71, 180] on icon "open menu" at bounding box center [71, 179] width 8 height 8
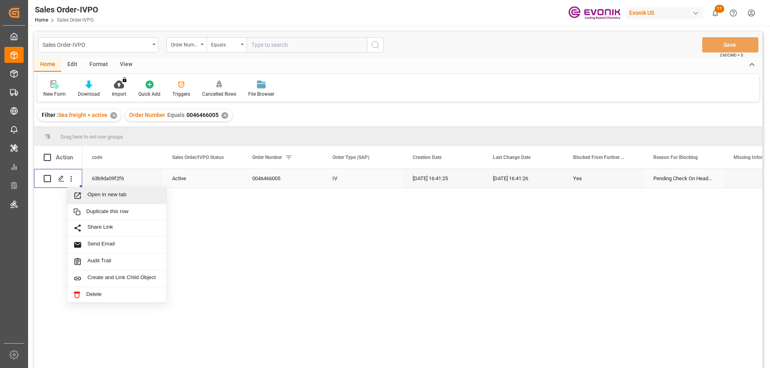
click at [101, 200] on div "Open in new tab" at bounding box center [116, 196] width 99 height 17
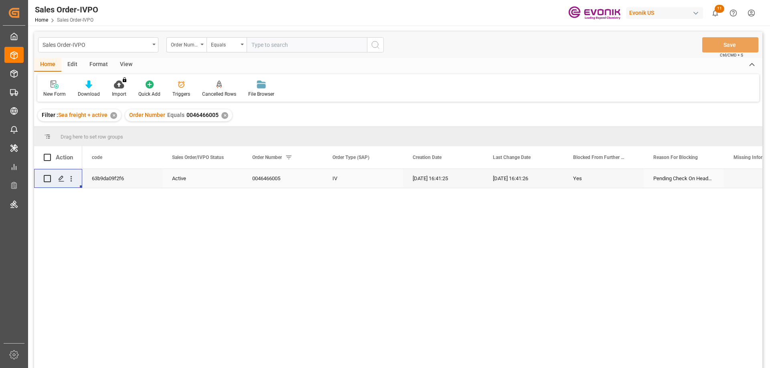
click at [287, 45] on input "text" at bounding box center [306, 44] width 120 height 15
paste input "0046470231"
type input "0046470231"
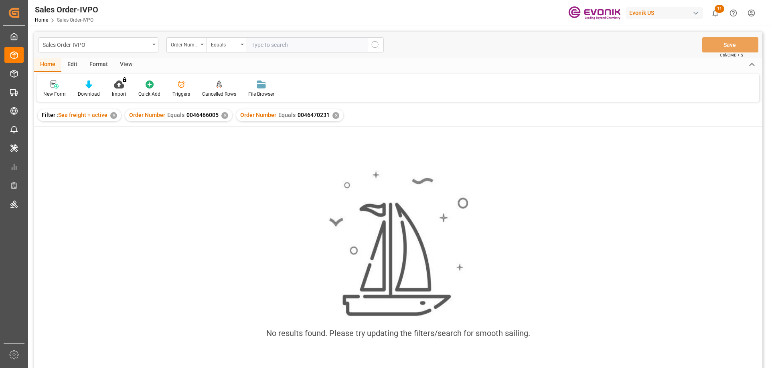
click at [224, 113] on div "✕" at bounding box center [224, 115] width 7 height 7
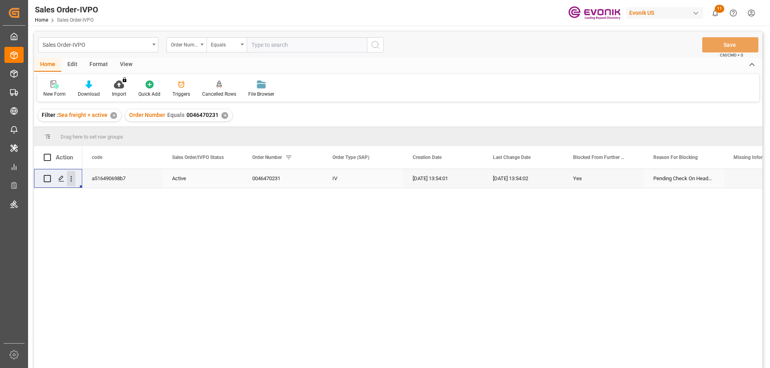
click at [70, 175] on icon "open menu" at bounding box center [71, 179] width 8 height 8
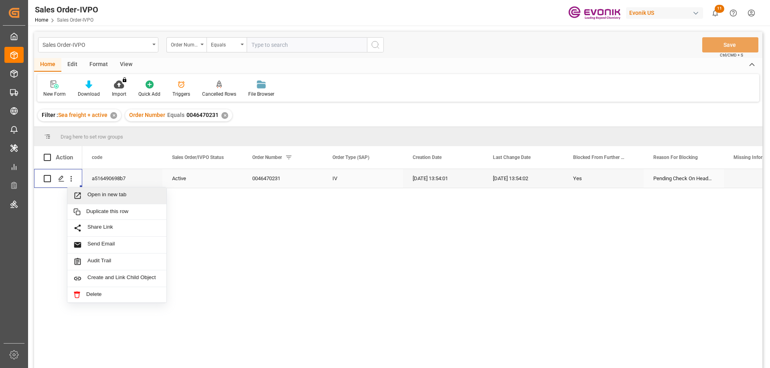
click at [104, 194] on span "Open in new tab" at bounding box center [123, 196] width 73 height 8
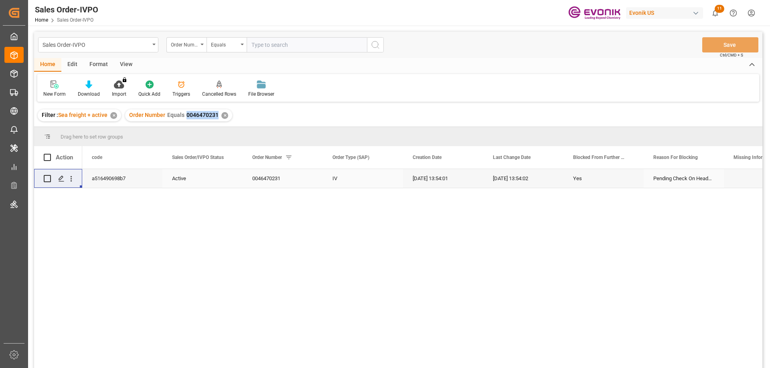
drag, startPoint x: 186, startPoint y: 114, endPoint x: 215, endPoint y: 116, distance: 29.3
click at [215, 116] on span "0046470231" at bounding box center [202, 115] width 32 height 6
copy span "0046470231"
click at [285, 41] on input "text" at bounding box center [306, 44] width 120 height 15
paste input "0046470287"
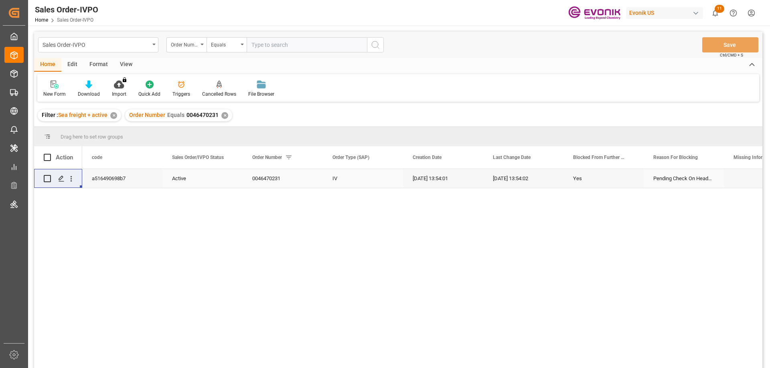
type input "0046470287"
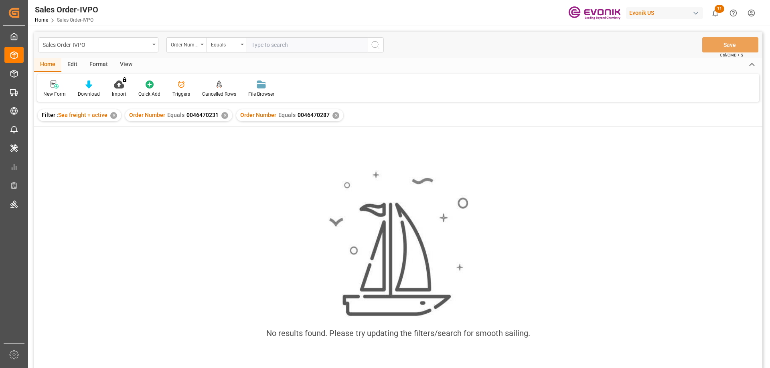
click at [225, 115] on div "✕" at bounding box center [224, 115] width 7 height 7
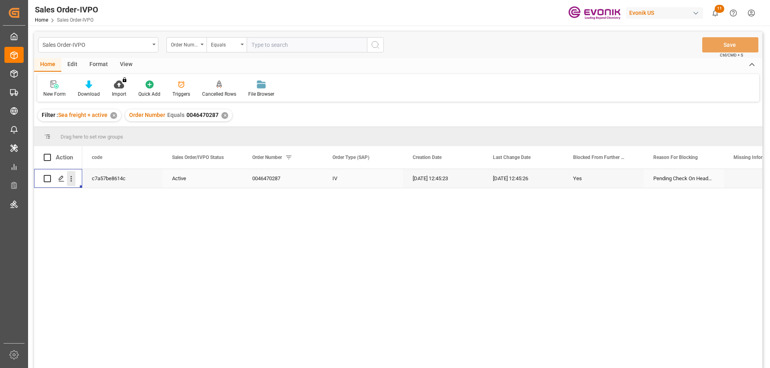
click at [72, 178] on icon "open menu" at bounding box center [71, 179] width 8 height 8
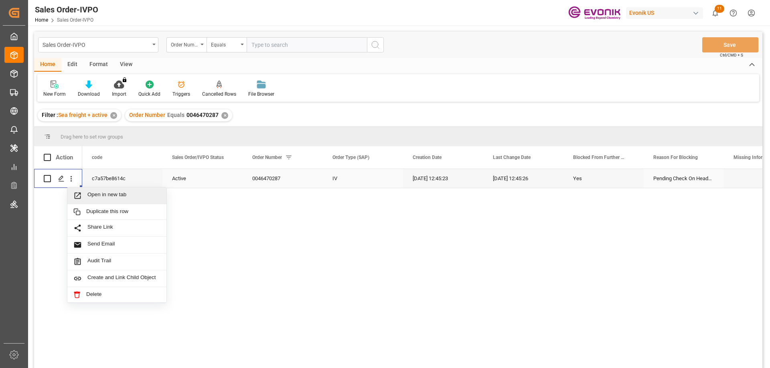
click at [99, 191] on div "Open in new tab" at bounding box center [116, 196] width 99 height 17
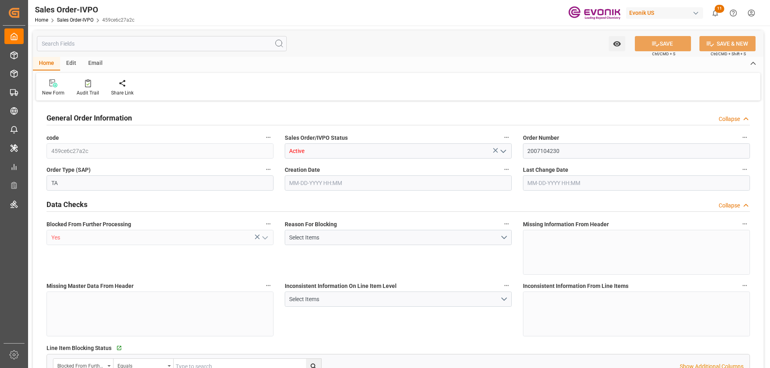
type input "BEANR"
type input "0"
type input "1"
type input "4842"
type input "[DATE] 20:13"
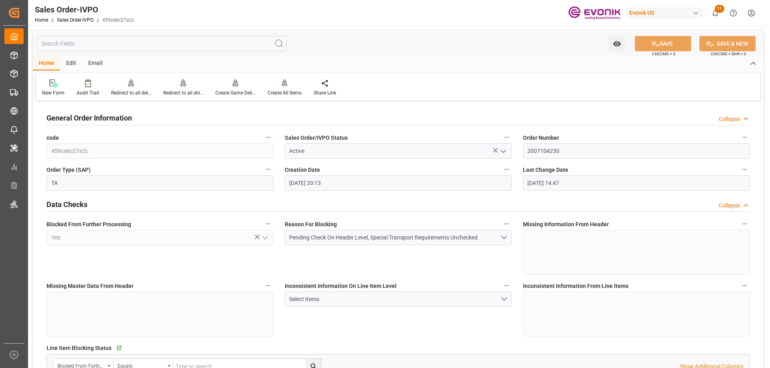
type input "[DATE] 14:47"
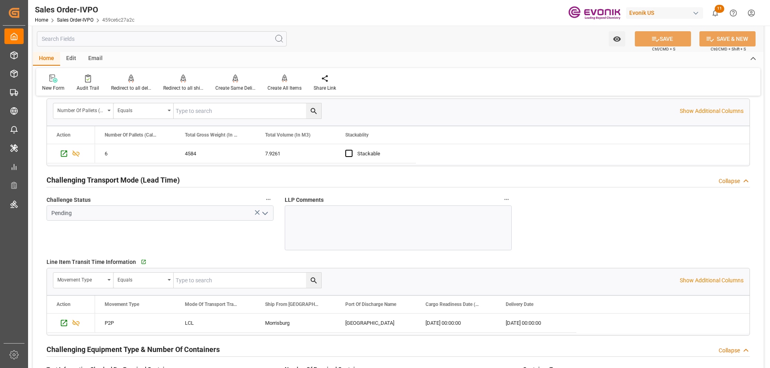
scroll to position [1283, 0]
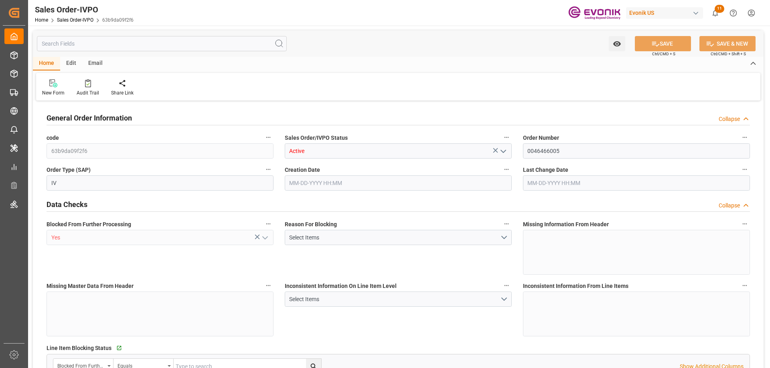
type input "COCTG"
type input "0"
type input "1"
type input "4227.1"
type input "[DATE] 16:41"
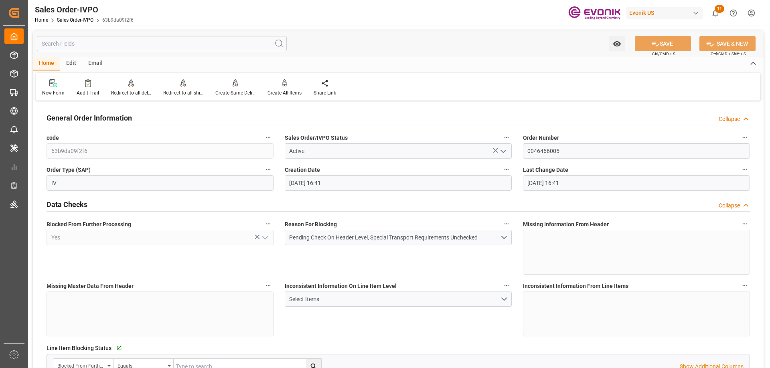
type input "[DATE] 16:41"
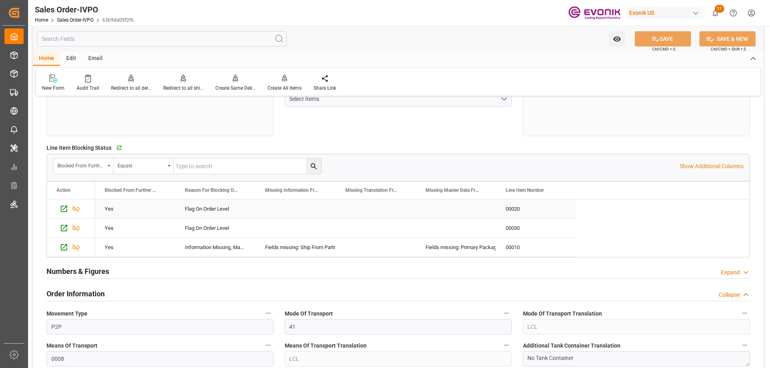
scroll to position [240, 0]
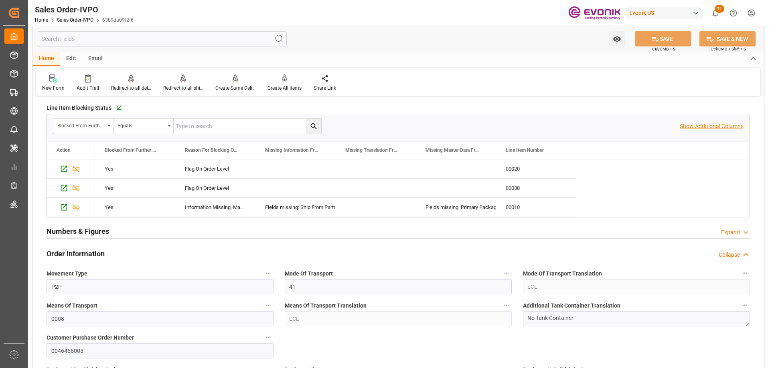
click at [710, 128] on p "Show Additional Columns" at bounding box center [711, 126] width 64 height 8
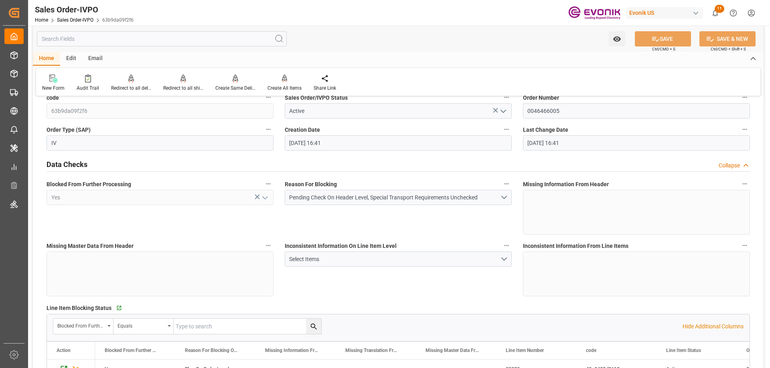
scroll to position [0, 0]
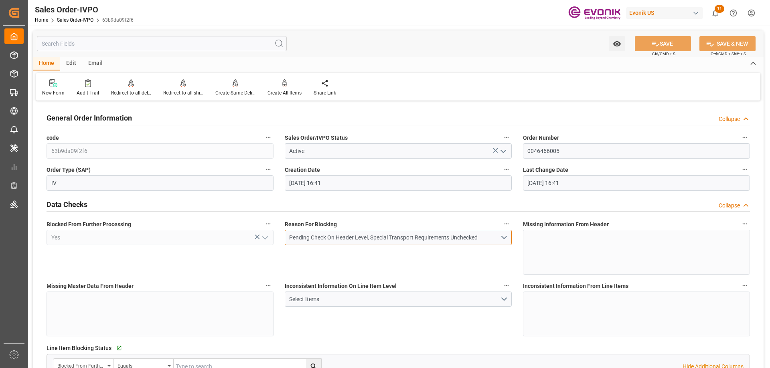
click at [502, 236] on button "Pending Check On Header Level, Special Transport Requirements Unchecked" at bounding box center [398, 237] width 227 height 15
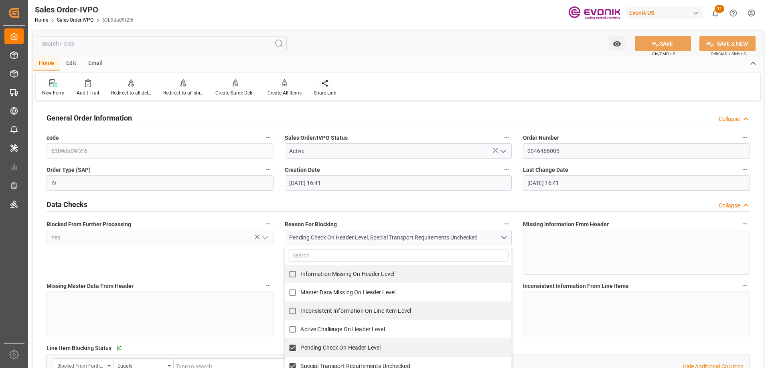
scroll to position [120, 0]
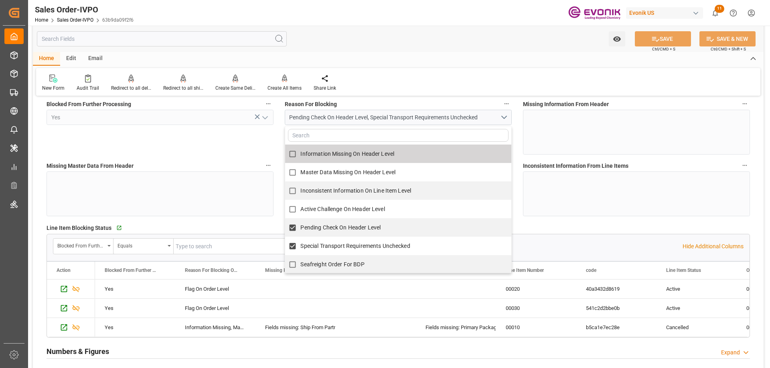
click at [370, 9] on div "Sales Order-IVPO Home Sales Order-IVPO 63b9da09f2f6 Evonik US 11 Notifications …" at bounding box center [395, 13] width 747 height 26
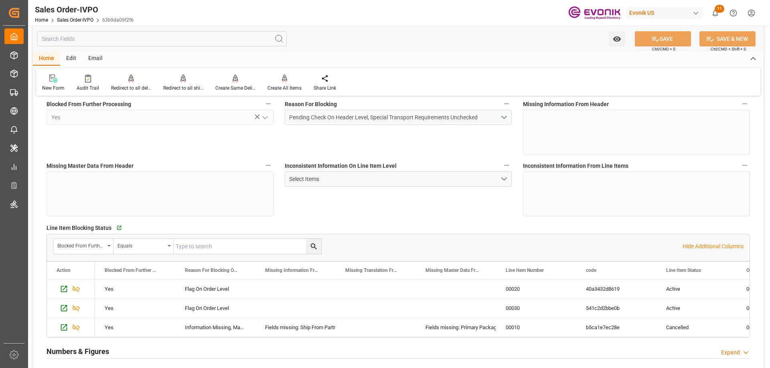
scroll to position [80, 0]
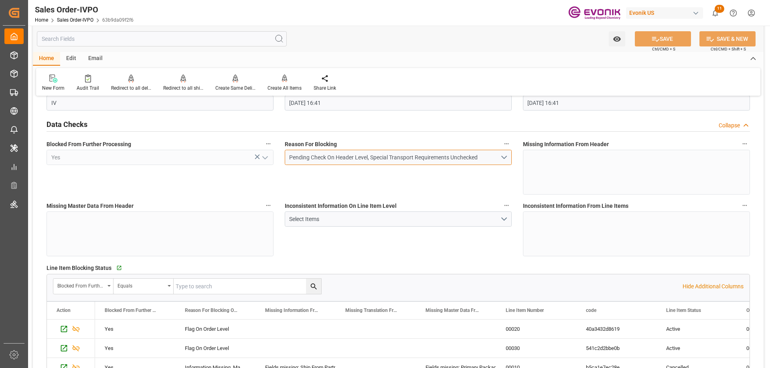
click at [502, 155] on button "Pending Check On Header Level, Special Transport Requirements Unchecked" at bounding box center [398, 157] width 227 height 15
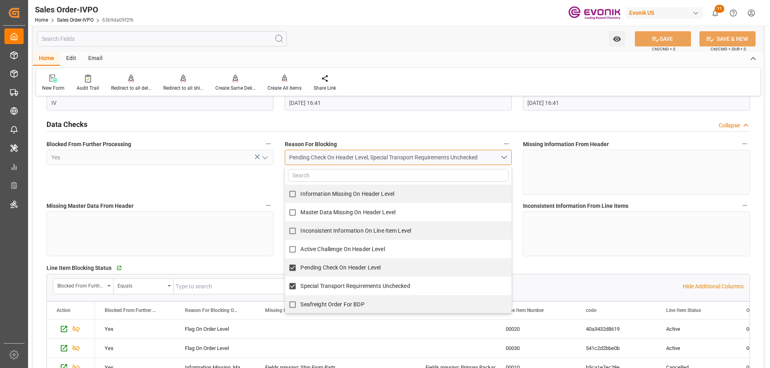
click at [502, 155] on button "Pending Check On Header Level, Special Transport Requirements Unchecked" at bounding box center [398, 157] width 227 height 15
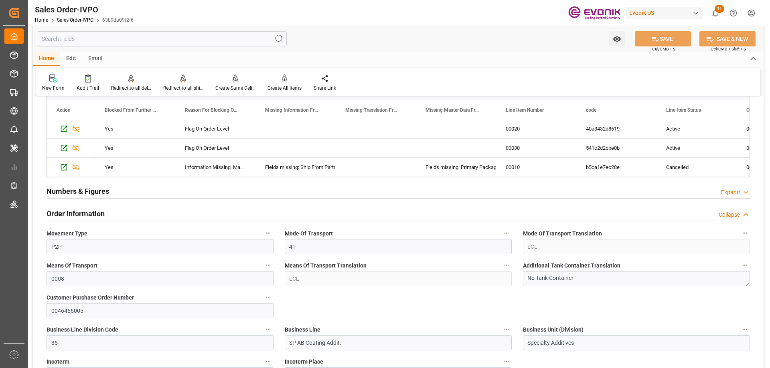
scroll to position [200, 0]
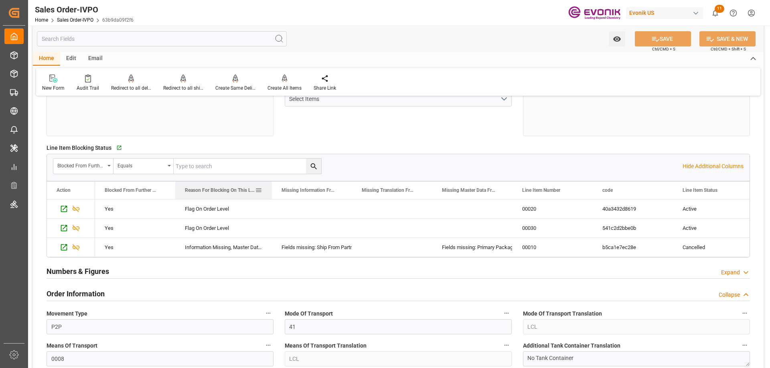
drag, startPoint x: 255, startPoint y: 187, endPoint x: 271, endPoint y: 197, distance: 19.2
click at [271, 197] on div at bounding box center [271, 191] width 3 height 18
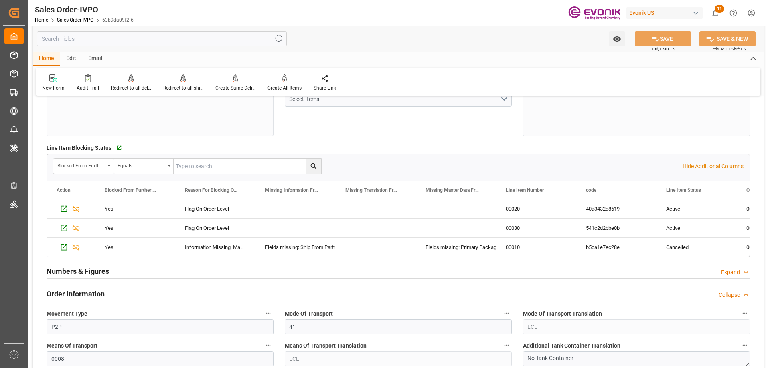
click at [521, 39] on div "Watch Option SAVE Ctrl/CMD + S SAVE & NEW Ctrl/CMD + Shift + S" at bounding box center [398, 39] width 730 height 26
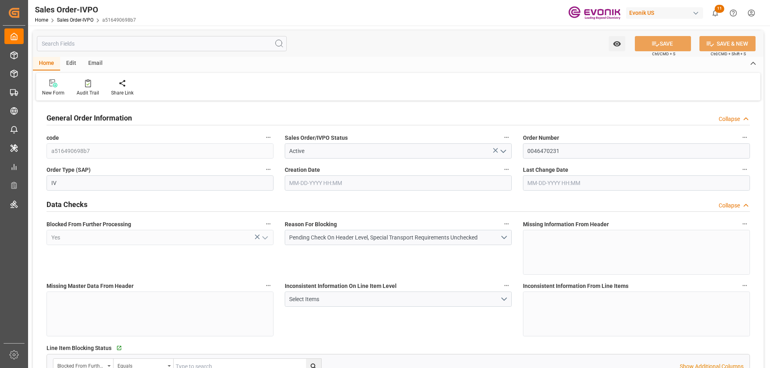
type input "THPAT"
type input "0"
type input "1"
type input "896"
type input "[DATE] 13:54"
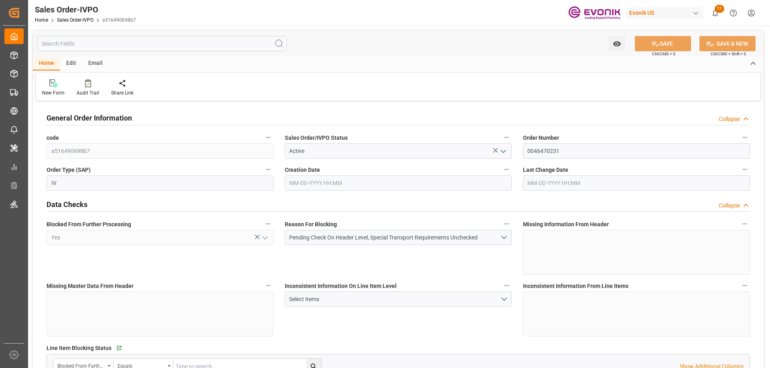
type input "[DATE] 13:54"
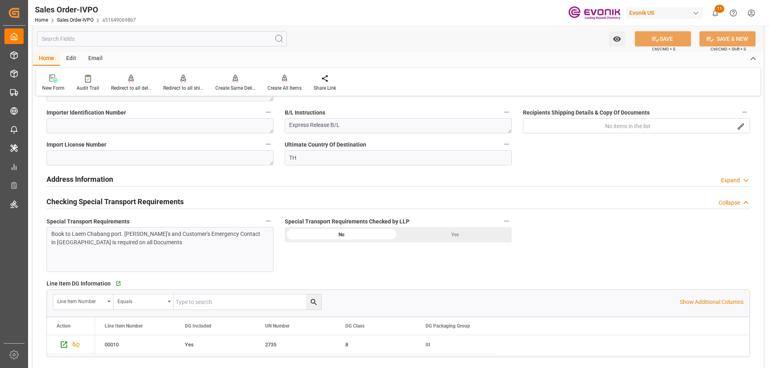
scroll to position [802, 0]
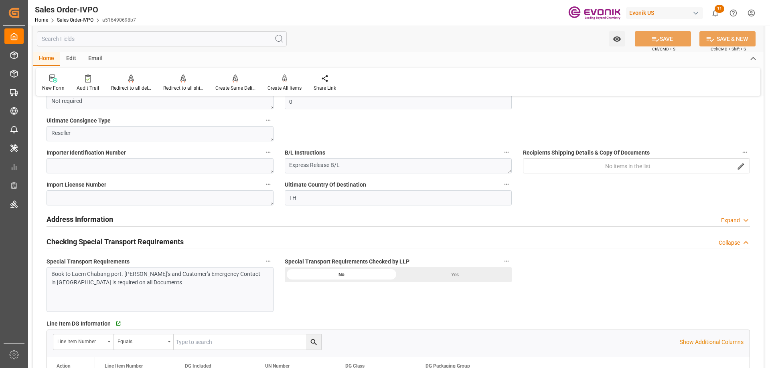
click at [79, 274] on div "Book to Laem Chabang port. [PERSON_NAME]'s and Customer's Emergency Contact in …" at bounding box center [156, 278] width 211 height 17
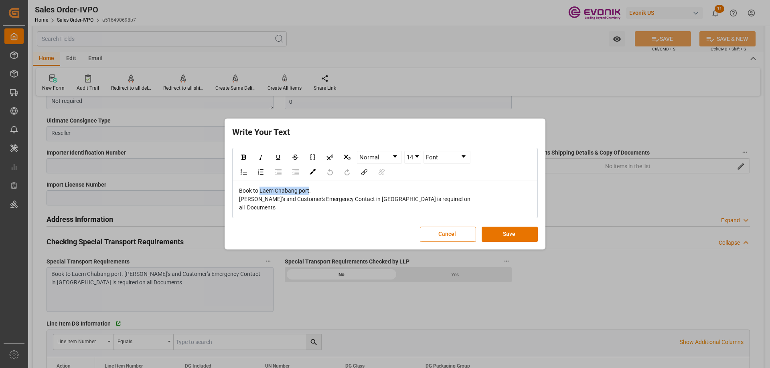
drag, startPoint x: 260, startPoint y: 192, endPoint x: 308, endPoint y: 192, distance: 48.1
click at [308, 192] on span "Book to Laem Chabang port. [PERSON_NAME]'s and Customer's Emergency Contact in …" at bounding box center [354, 199] width 231 height 23
copy span "Laem Chabang port"
click at [614, 173] on div "Write Your Text Normal 14 Font Book to [GEOGRAPHIC_DATA]. [PERSON_NAME]'s and C…" at bounding box center [385, 184] width 770 height 368
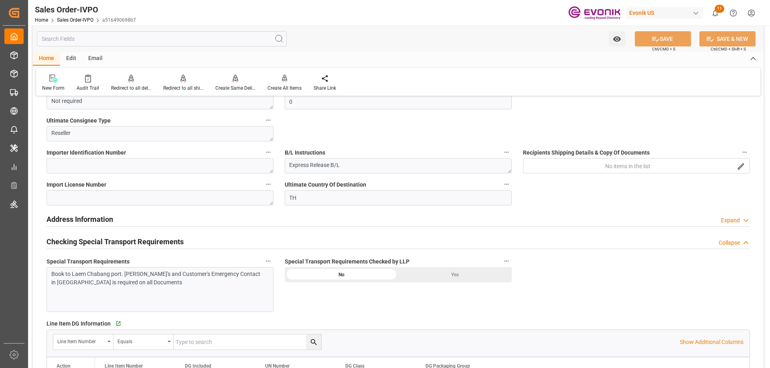
click at [200, 37] on input "text" at bounding box center [162, 38] width 250 height 15
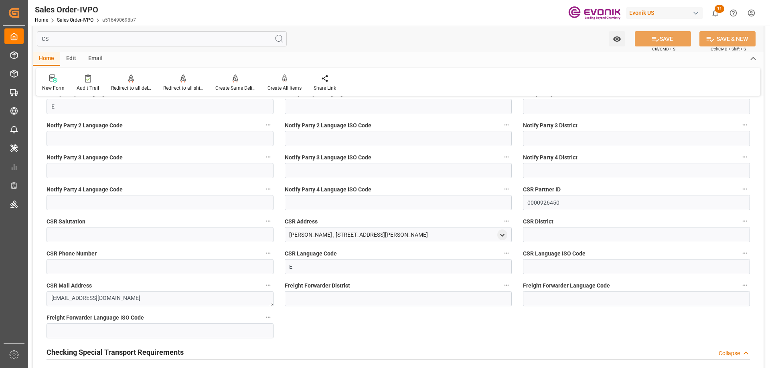
scroll to position [0, 0]
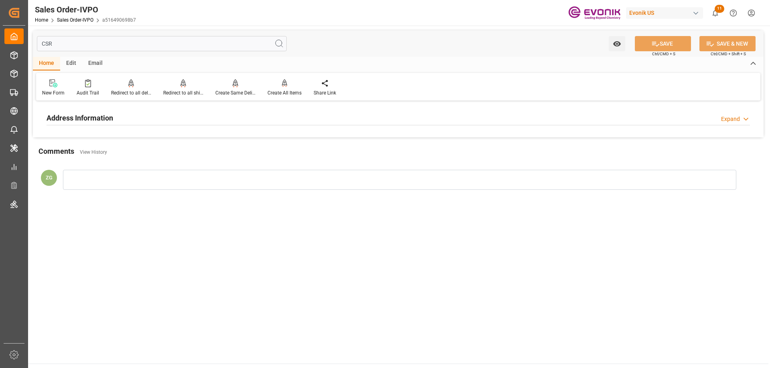
type input "CSR"
click at [135, 116] on div "Address Information Expand" at bounding box center [397, 117] width 703 height 15
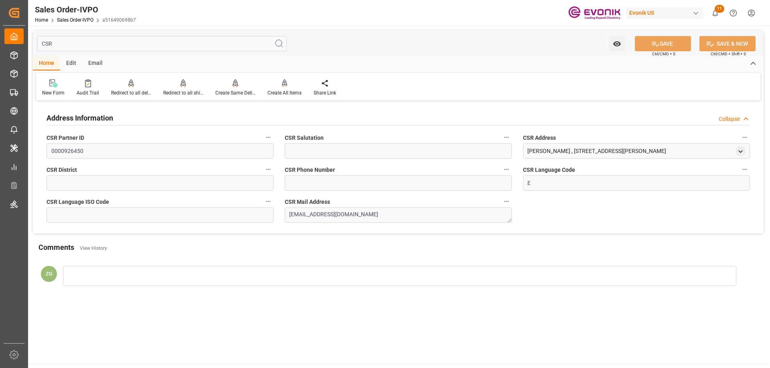
drag, startPoint x: 56, startPoint y: 46, endPoint x: 39, endPoint y: 44, distance: 17.0
click at [39, 44] on input "CSR" at bounding box center [162, 43] width 250 height 15
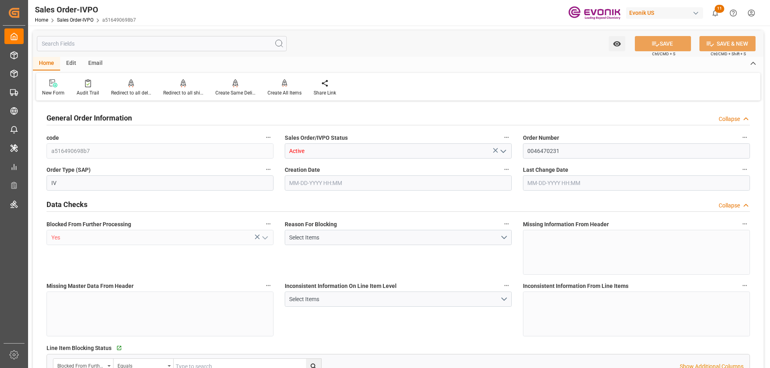
type input "THPAT"
type input "0"
type input "1"
type input "896"
type input "[DATE] 13:54"
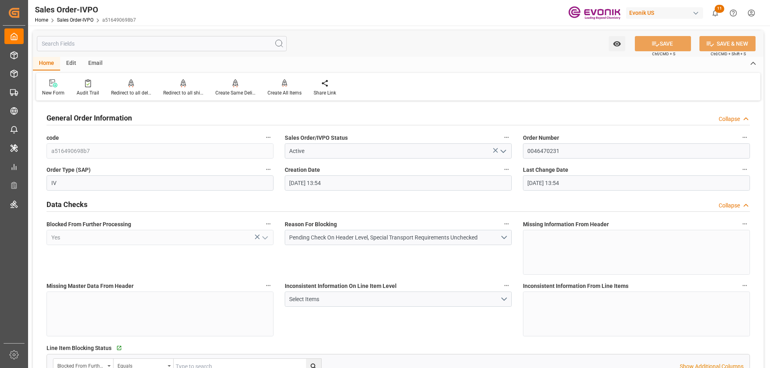
type input "[DATE] 13:54"
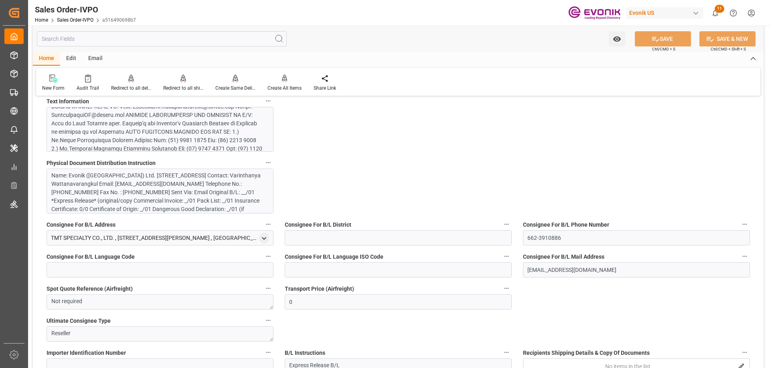
scroll to position [481, 0]
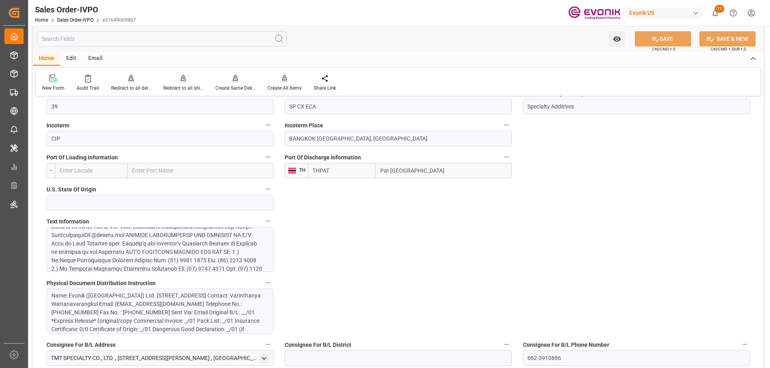
click at [114, 233] on div at bounding box center [156, 189] width 211 height 219
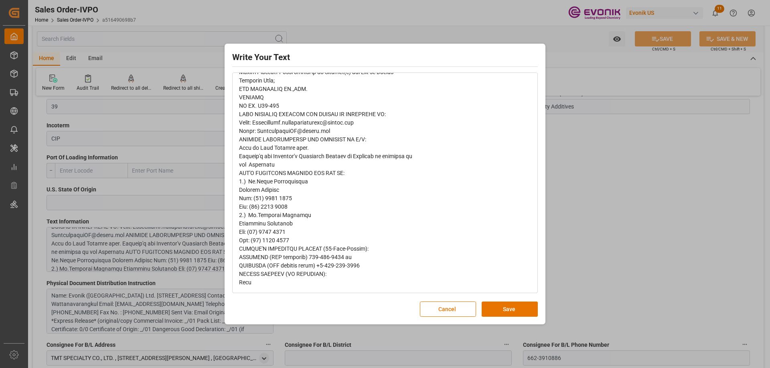
scroll to position [213, 0]
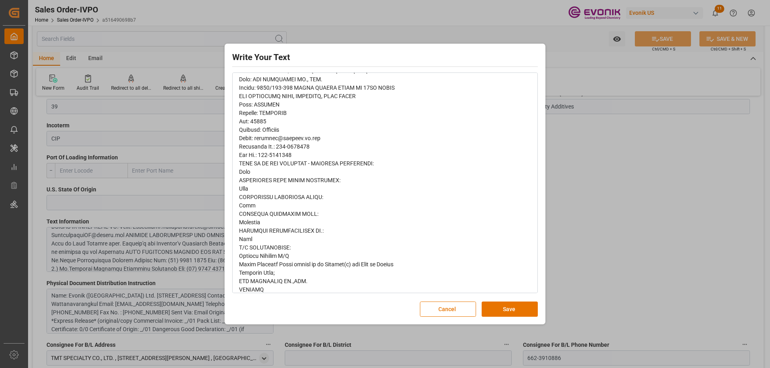
click at [571, 229] on div "Write Your Text Normal 14 Font Cancel Save" at bounding box center [385, 184] width 770 height 368
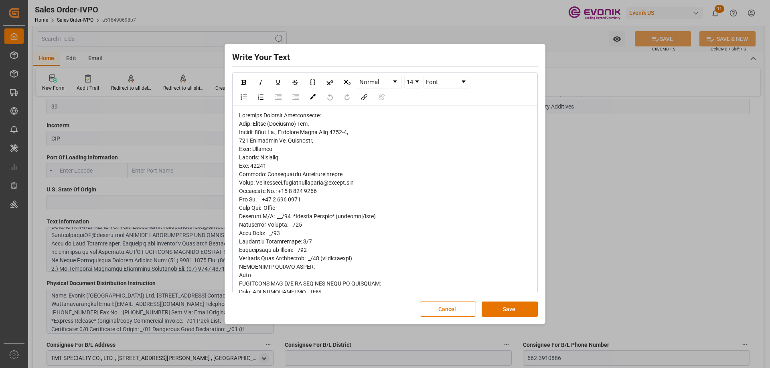
click at [590, 250] on div "Write Your Text Normal 14 Font Cancel Save" at bounding box center [385, 184] width 770 height 368
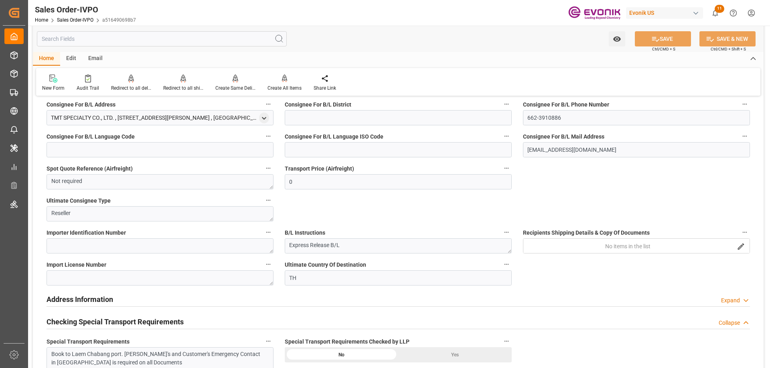
scroll to position [882, 0]
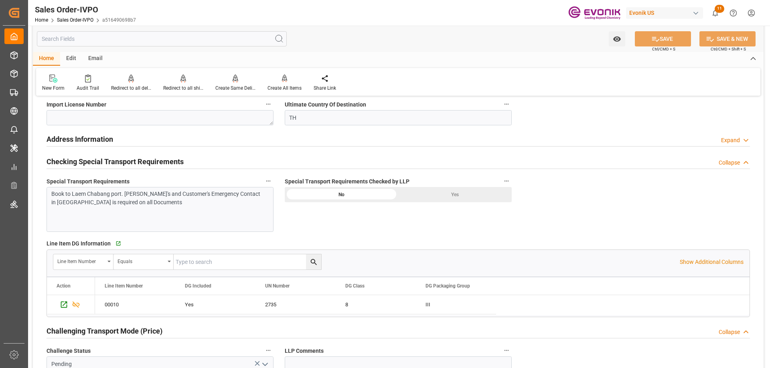
click at [355, 231] on div "Special Transport Requirements Checked by LLP No Yes" at bounding box center [398, 204] width 238 height 62
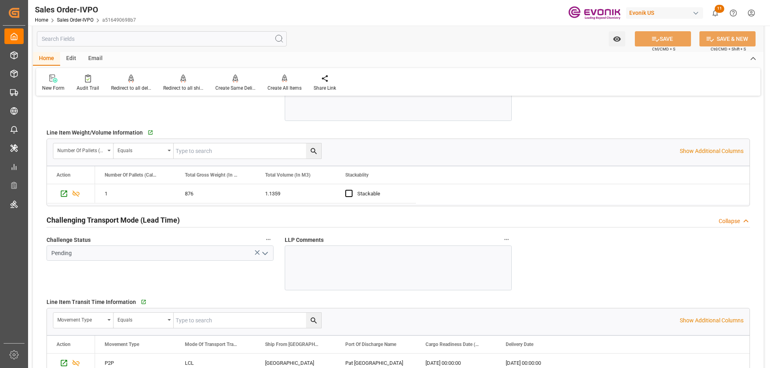
scroll to position [1283, 0]
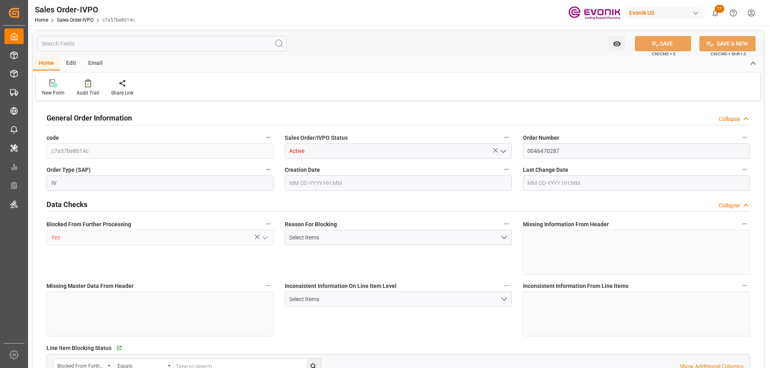
type input "CNSHA"
type input "0"
type input "1"
type input "3508.208"
type input "[DATE] 12:45"
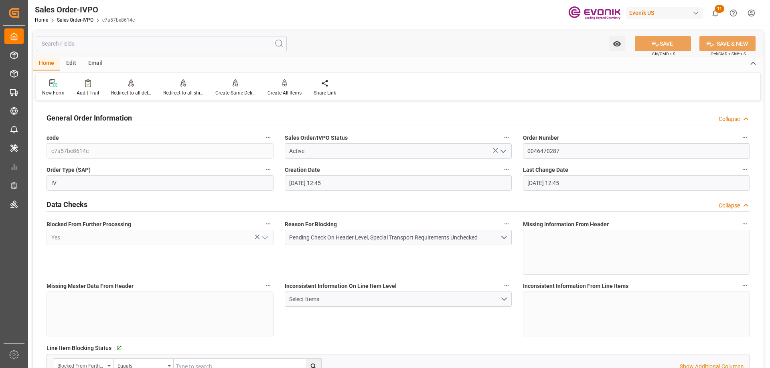
type input "[DATE] 12:45"
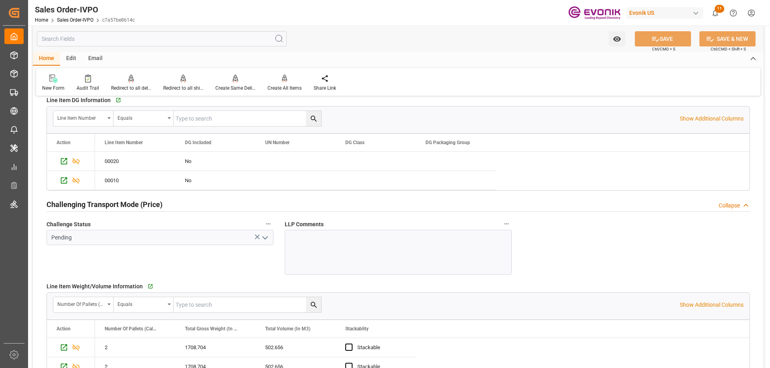
scroll to position [1162, 0]
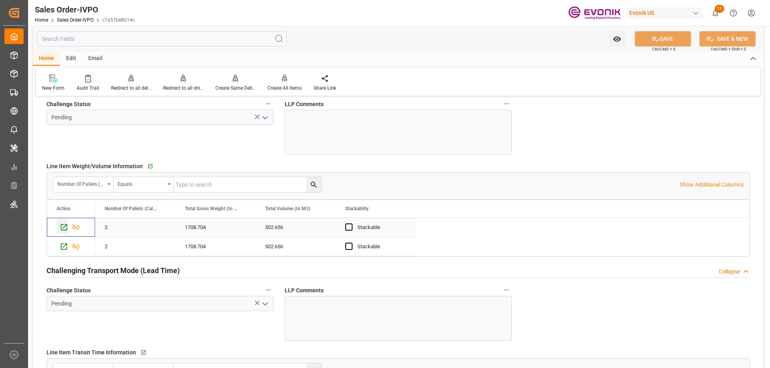
click at [61, 228] on icon "Press SPACE to select this row." at bounding box center [64, 227] width 8 height 8
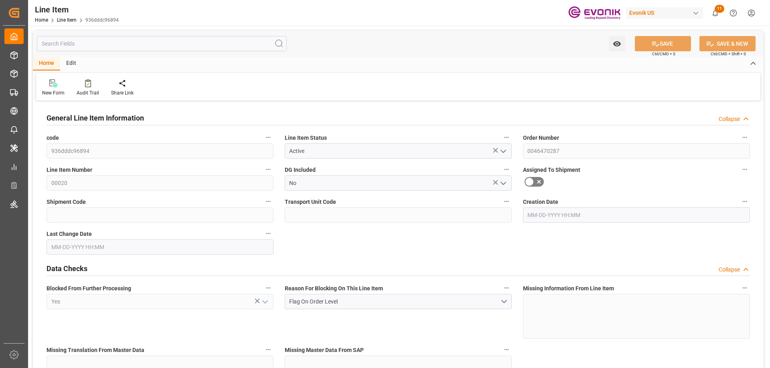
type input "2"
type input "1708.704"
type input "1632"
type input "502.656"
type input "8"
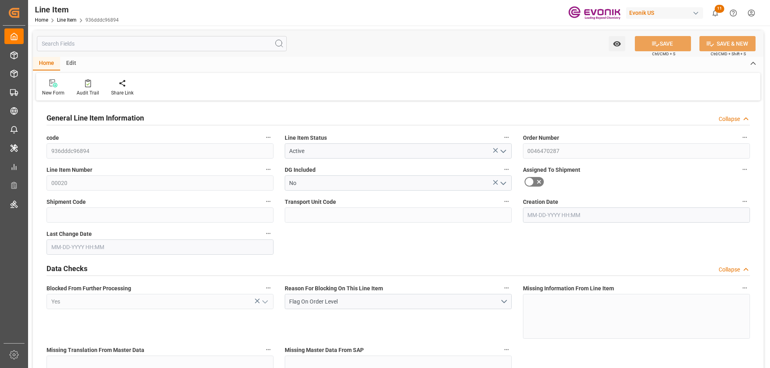
type input "6479.04"
type input "8"
type input "1632"
type input "1708.704"
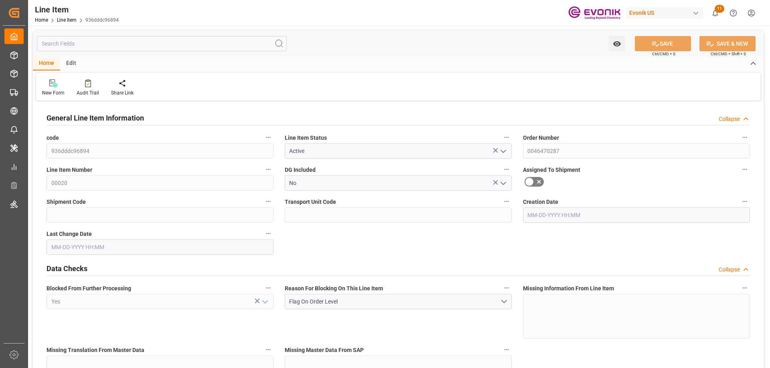
type input "1754.104"
type input "1632"
type input "502.656"
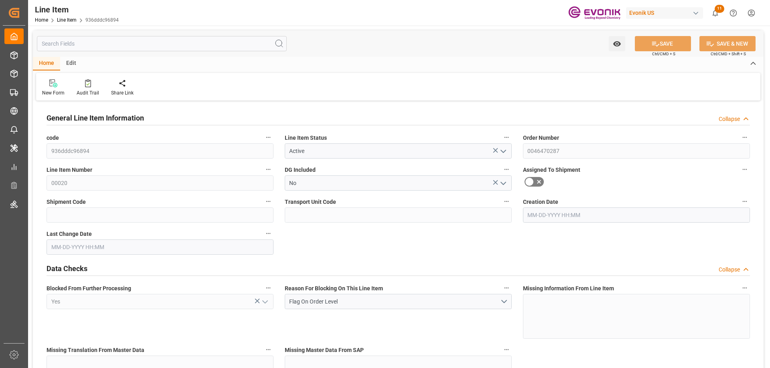
type input "0"
type input "[DATE] 12:45"
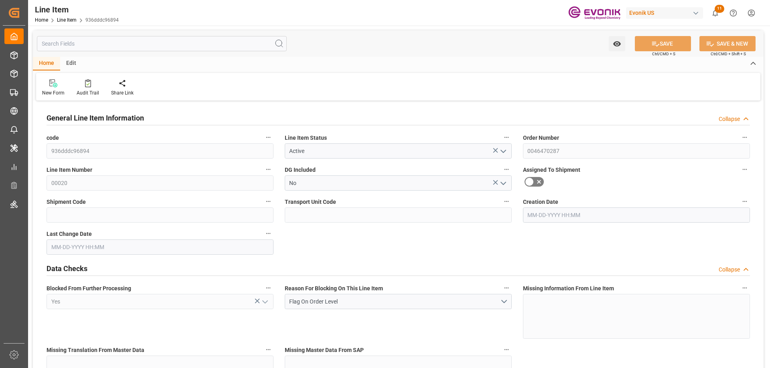
type input "[DATE] 12:45"
type input "11-14-2025"
type input "09-30-2025"
type input "09-23-2025"
click at [66, 47] on input "text" at bounding box center [162, 43] width 250 height 15
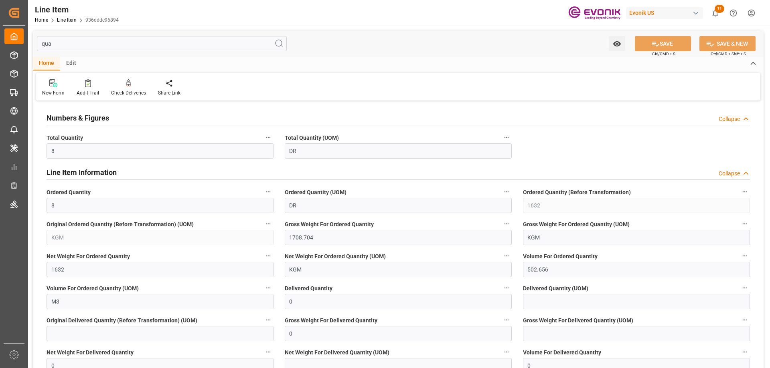
click at [459, 85] on div "New Form Audit Trail Check Deliveries Redirects to all the deliveries assigned …" at bounding box center [398, 87] width 724 height 28
click at [61, 42] on input "qua" at bounding box center [162, 43] width 250 height 15
type input "v"
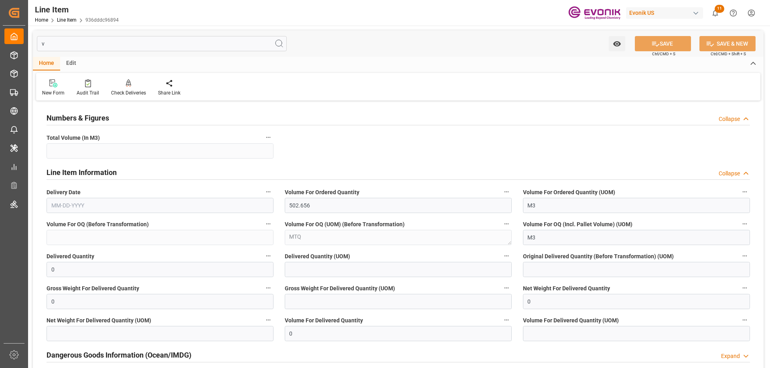
type input "502.656"
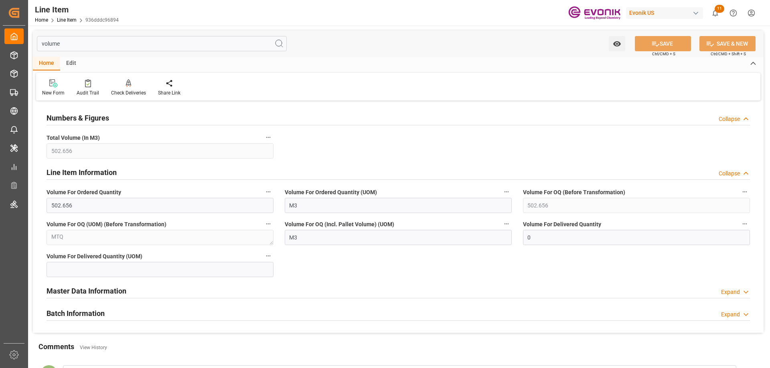
type input "volume"
click at [72, 293] on h2 "Master Data Information" at bounding box center [86, 291] width 80 height 11
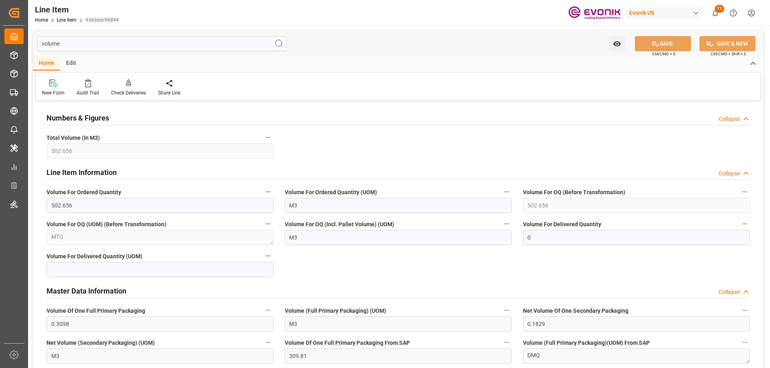
click at [422, 263] on div "Numbers & Figures Collapse Total Volume (In M3) 502.656 Line Item Information C…" at bounding box center [398, 266] width 730 height 326
click at [65, 207] on input "502.656" at bounding box center [159, 205] width 227 height 15
click at [65, 322] on input "0.3098" at bounding box center [159, 324] width 227 height 15
drag, startPoint x: 83, startPoint y: 205, endPoint x: 45, endPoint y: 205, distance: 37.7
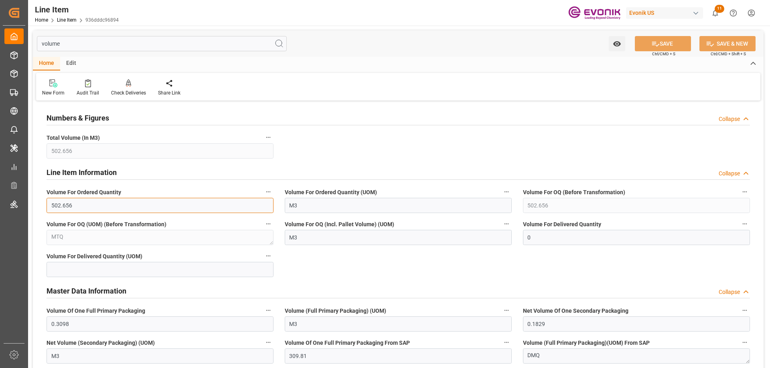
click at [45, 205] on div "Volume For Ordered Quantity 502.656" at bounding box center [160, 200] width 238 height 32
paste input "2.4784"
type input "2.4784"
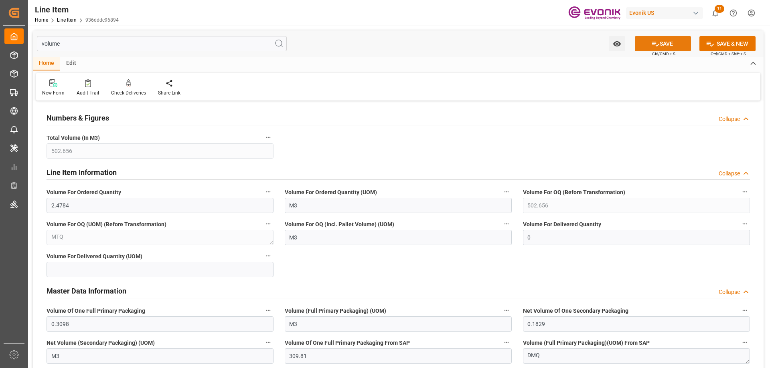
click at [663, 46] on button "SAVE" at bounding box center [662, 43] width 56 height 15
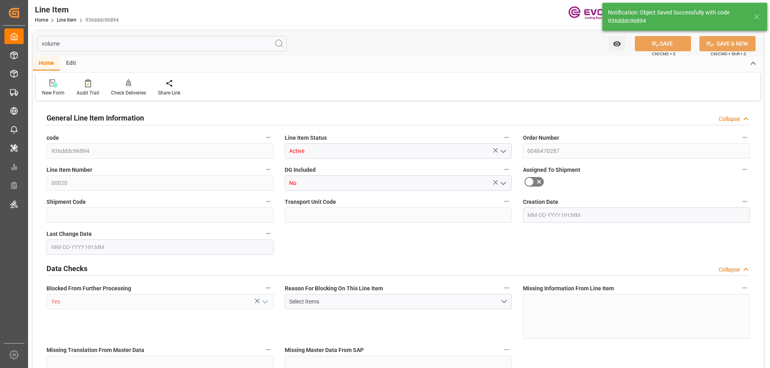
type input "2.4784"
type input "2"
type input "1708.704"
type input "1632"
type input "8"
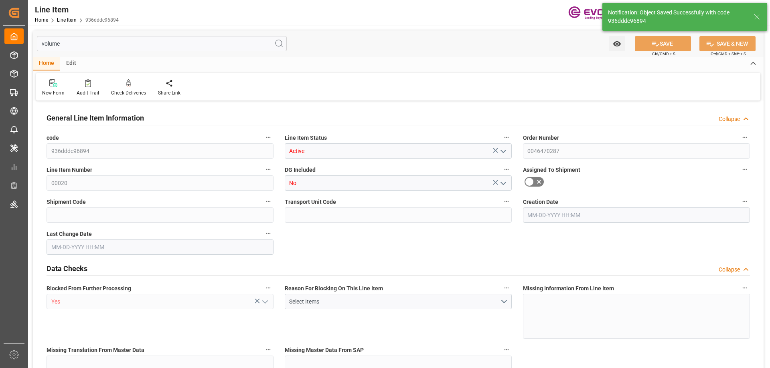
type input "6479.04"
type input "8"
type input "1632"
type input "1708.704"
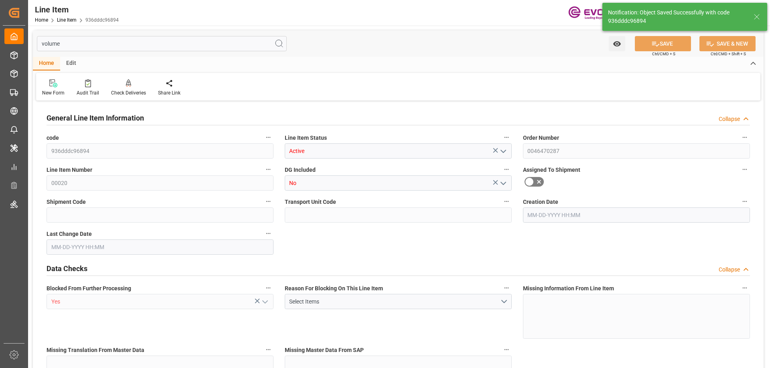
type input "1754.104"
type input "1632"
type input "0"
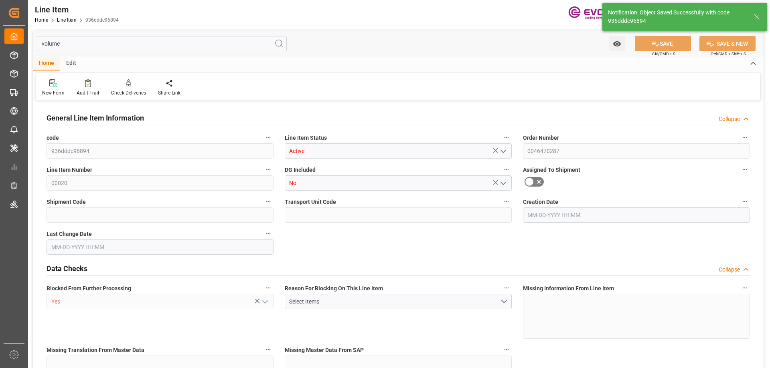
type input "0"
type input "[DATE] 12:45"
type input "08-27-2025 19:06"
type input "11-14-2025"
type input "09-30-2025"
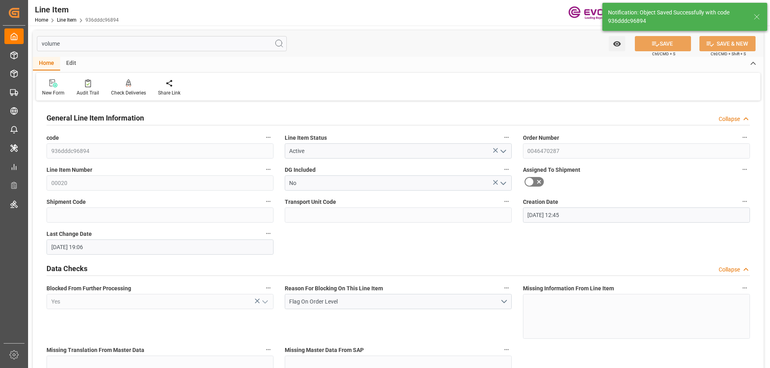
type input "09-23-2025"
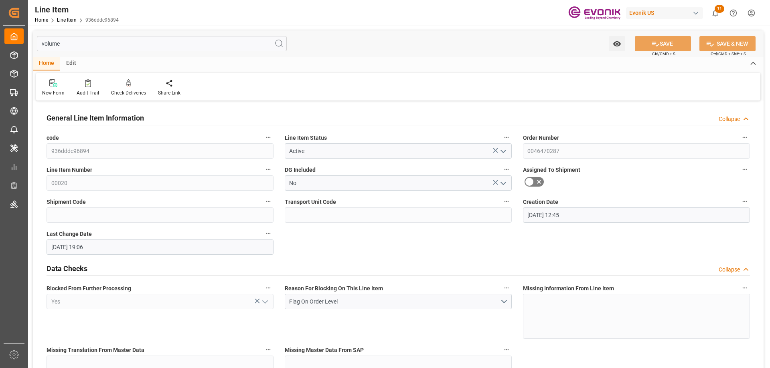
click at [76, 43] on input "volume" at bounding box center [162, 43] width 250 height 15
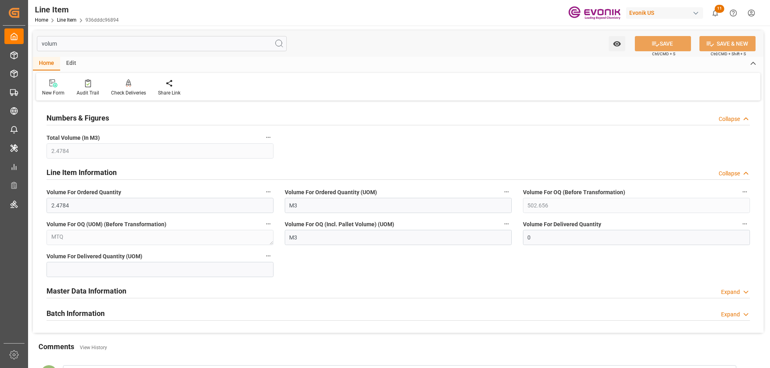
type input "volum"
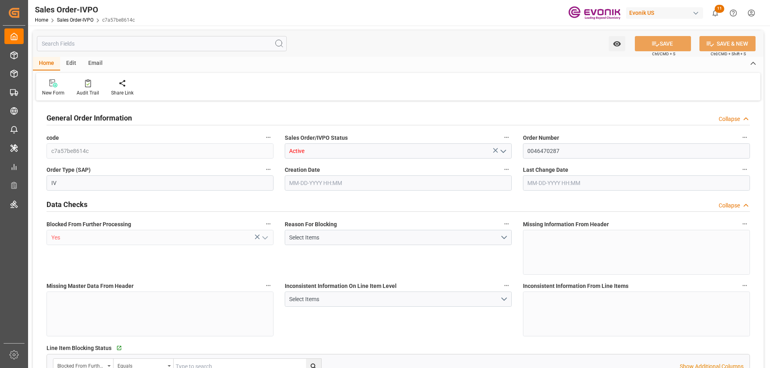
type input "CNSHA"
type input "0"
type input "1"
type input "3508.208"
type input "[DATE] 12:45"
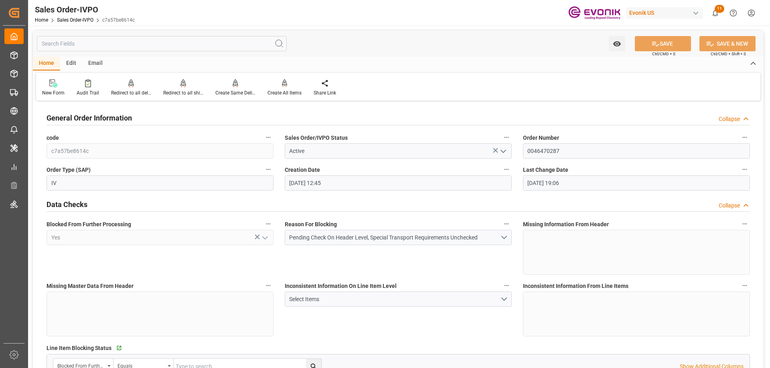
type input "[DATE] 19:06"
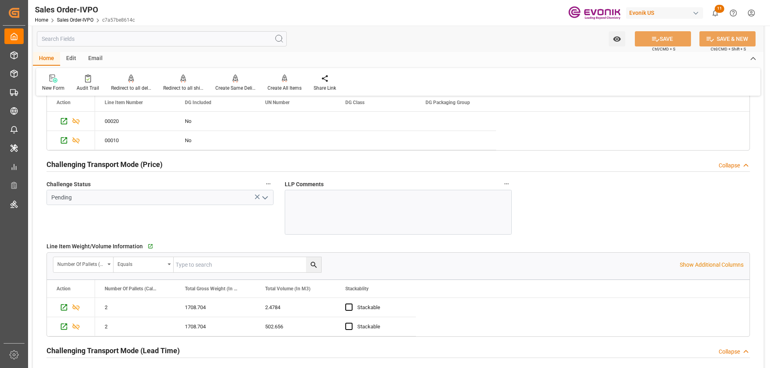
scroll to position [1122, 0]
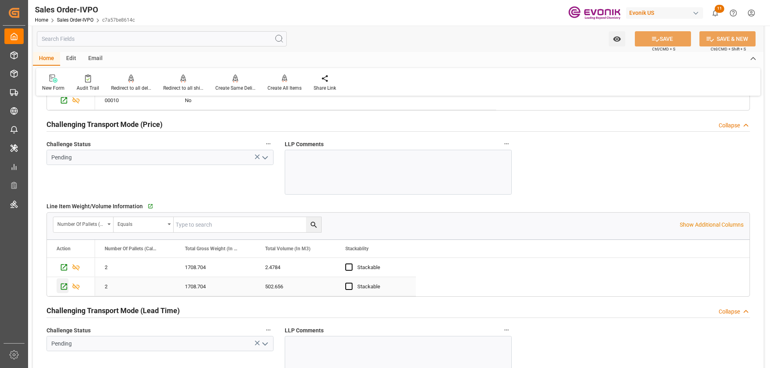
click at [65, 284] on icon "Press SPACE to select this row." at bounding box center [64, 287] width 8 height 8
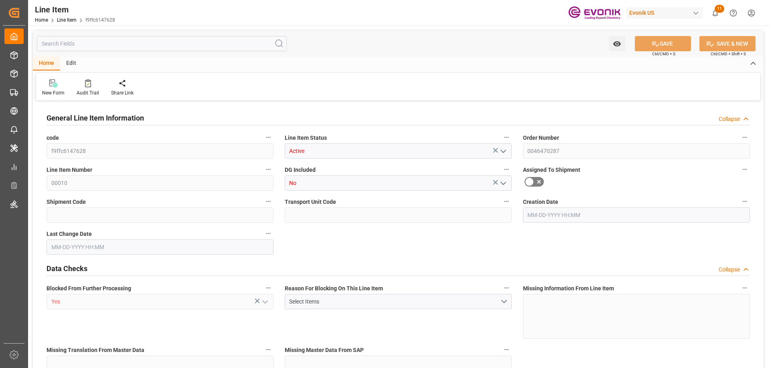
type input "2"
type input "1708.704"
type input "1632"
type input "502.656"
type input "8"
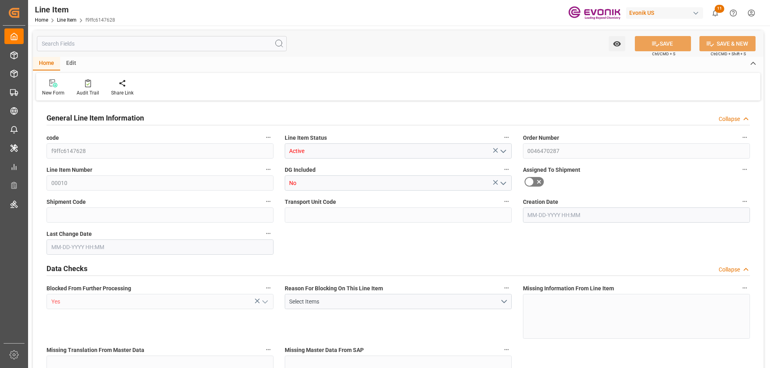
type input "4618.56"
type input "8"
type input "1632"
type input "1708.704"
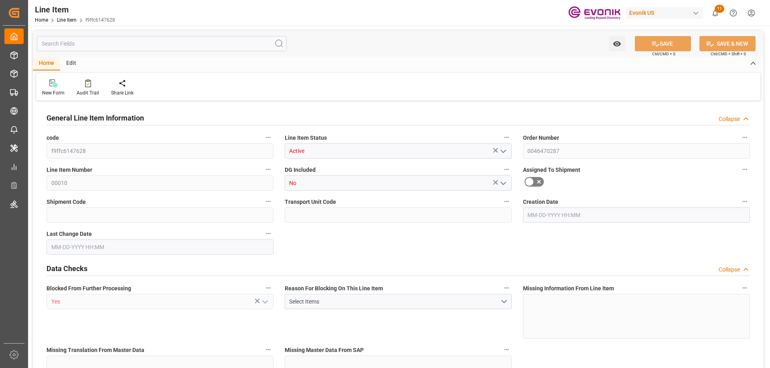
type input "1754.104"
type input "1632"
type input "502.656"
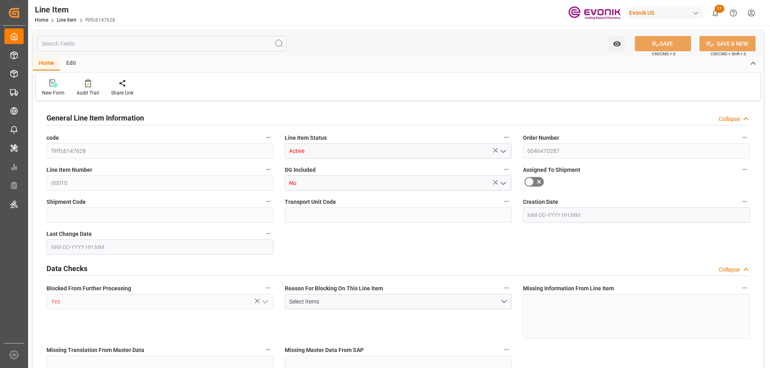
type input "0"
click at [107, 46] on input "text" at bounding box center [162, 43] width 250 height 15
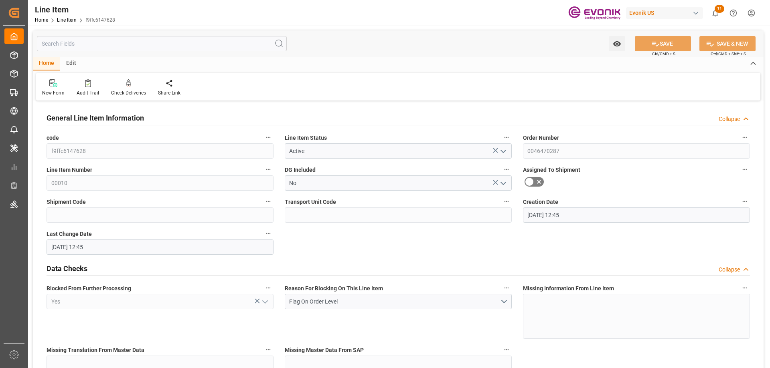
type input "[DATE] 12:45"
type input "[DATE]"
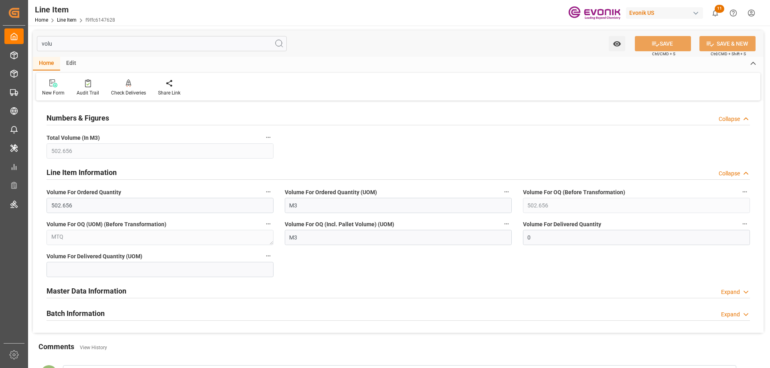
type input "volu"
click at [72, 123] on h2 "Numbers & Figures" at bounding box center [77, 118] width 63 height 11
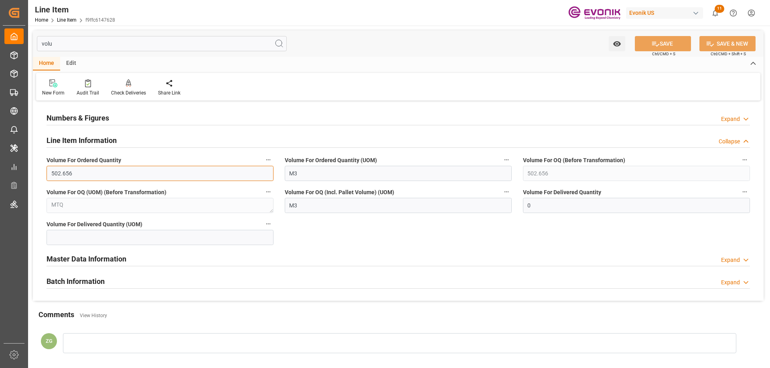
drag, startPoint x: 76, startPoint y: 175, endPoint x: 33, endPoint y: 176, distance: 42.9
click at [33, 176] on div "Numbers & Figures Expand Total Volume (In M3) 502.656 Line Item Information Col…" at bounding box center [398, 202] width 730 height 198
paste input "2.4784"
type input "2.4784"
click at [666, 42] on button "SAVE" at bounding box center [662, 43] width 56 height 15
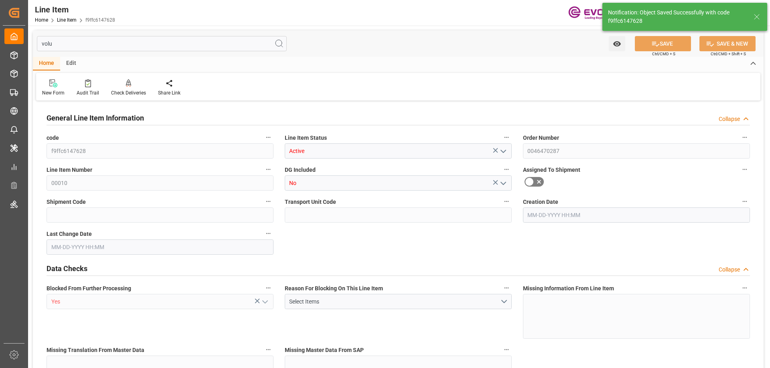
type input "2.4784"
type input "2"
type input "1708.704"
type input "1632"
type input "8"
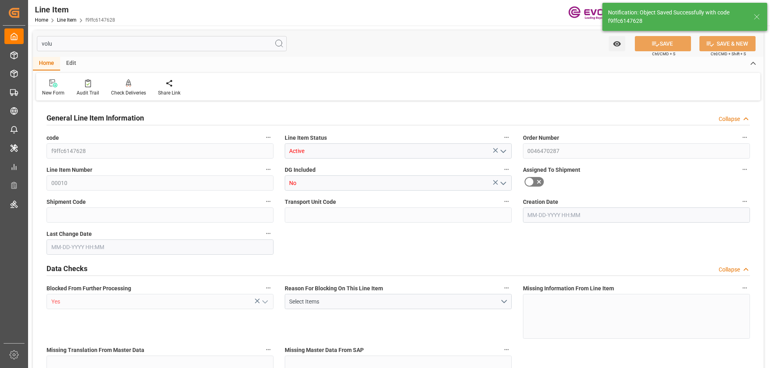
type input "4618.56"
type input "8"
type input "1632"
type input "1708.704"
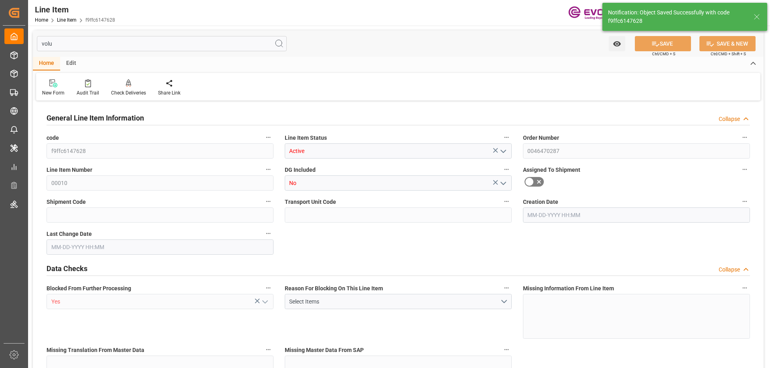
type input "1754.104"
type input "1632"
type input "0"
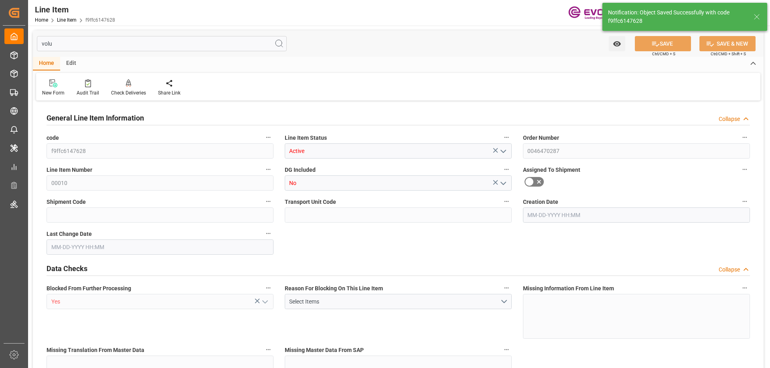
type input "0"
type input "[DATE] 12:45"
type input "[DATE] 19:08"
type input "[DATE]"
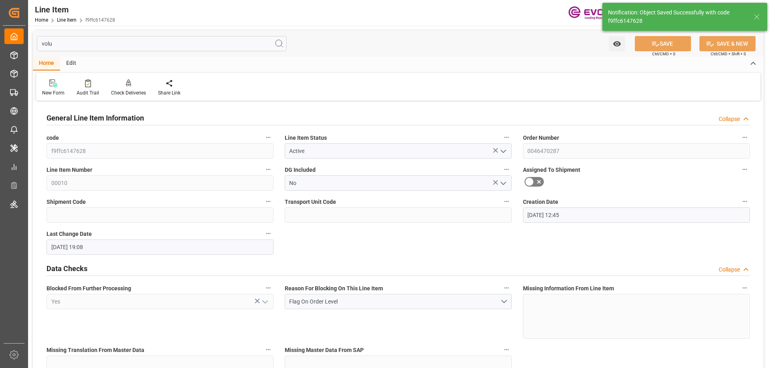
type input "[DATE]"
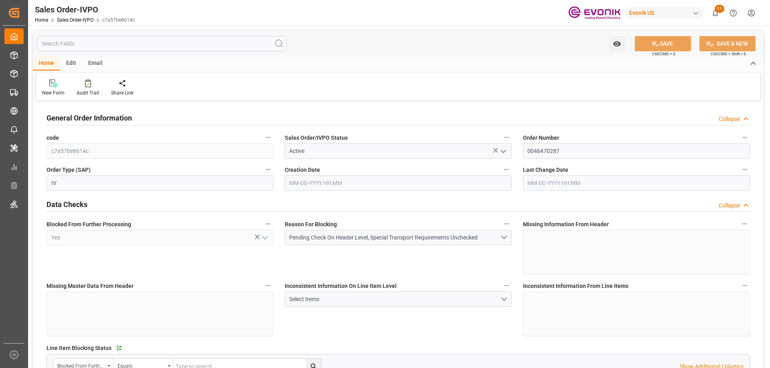
type input "CNSHA"
type input "0"
type input "1"
type input "3508.208"
type input "[DATE] 12:45"
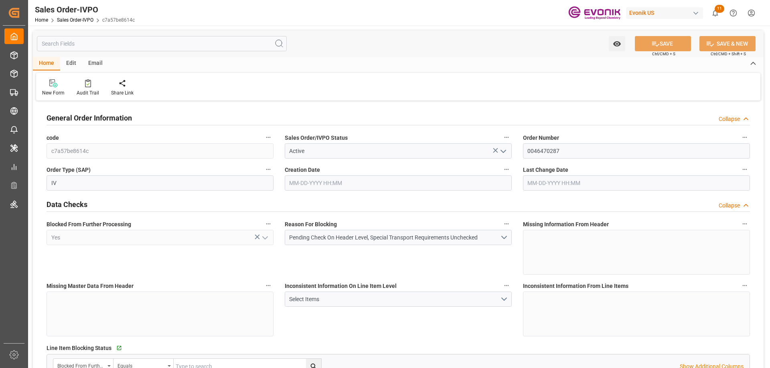
type input "[DATE] 19:08"
